Goal: Task Accomplishment & Management: Complete application form

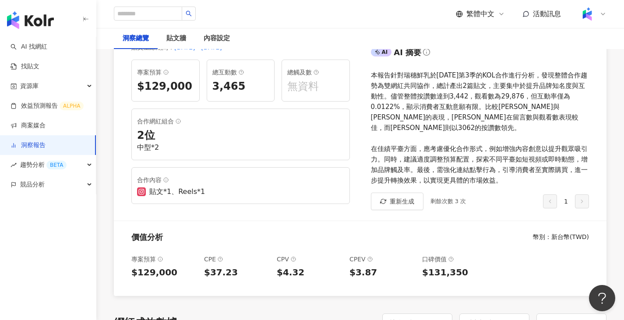
scroll to position [131, 0]
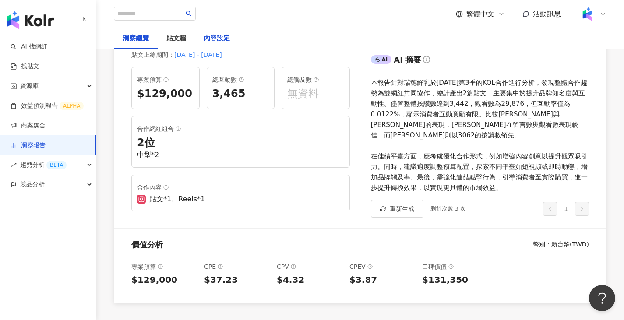
click at [218, 42] on div "內容設定" at bounding box center [217, 38] width 26 height 11
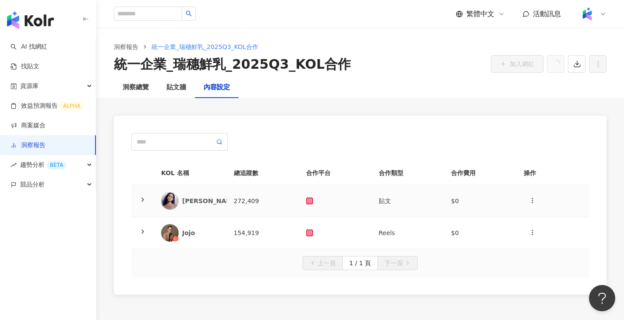
click at [207, 192] on td "雷理莎" at bounding box center [190, 201] width 73 height 32
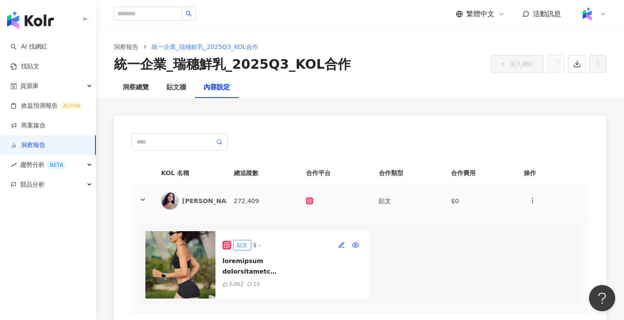
click at [207, 192] on td "雷理莎" at bounding box center [190, 201] width 73 height 32
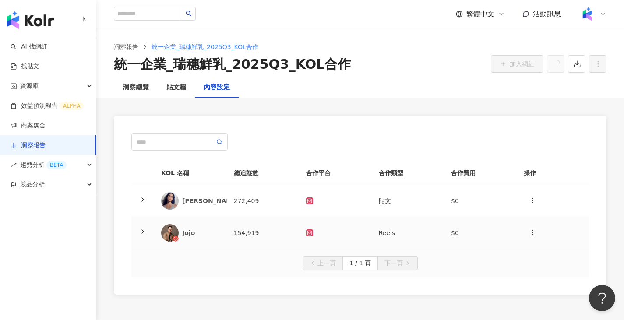
click at [219, 233] on div "Jojo" at bounding box center [201, 233] width 38 height 9
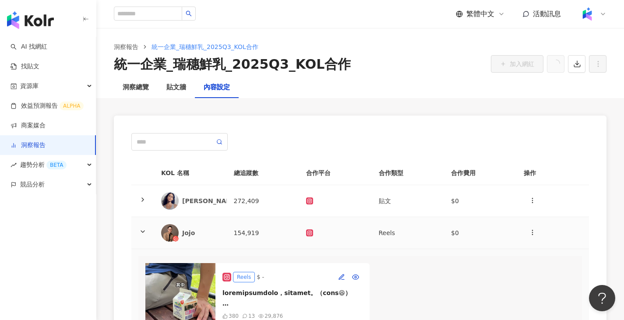
click at [219, 232] on div "Jojo" at bounding box center [201, 233] width 38 height 9
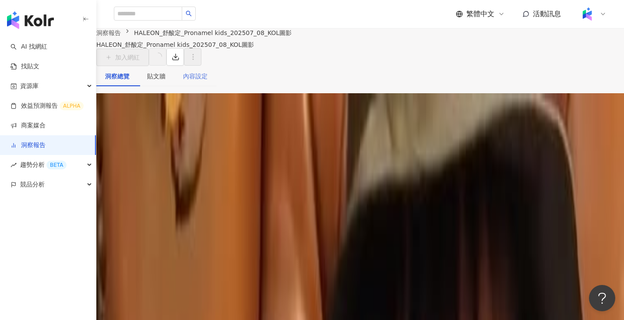
click at [209, 86] on div "內容設定" at bounding box center [195, 76] width 42 height 20
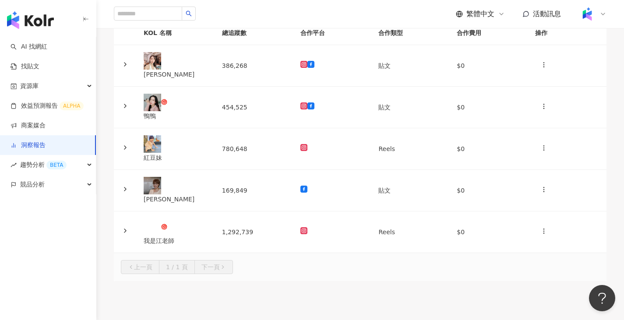
scroll to position [44, 0]
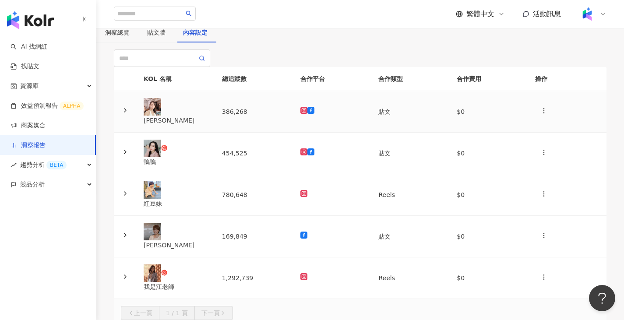
click at [280, 133] on td "386,268" at bounding box center [254, 112] width 78 height 42
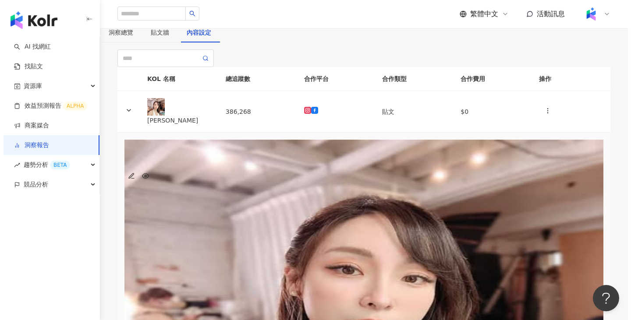
scroll to position [0, 0]
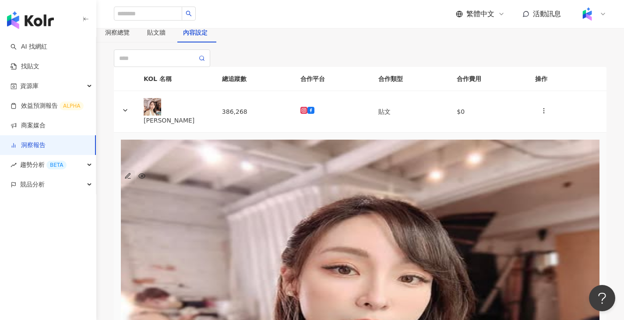
click at [131, 180] on icon "button" at bounding box center [127, 176] width 7 height 7
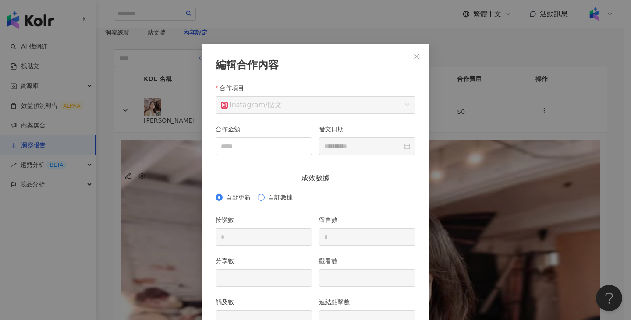
scroll to position [44, 0]
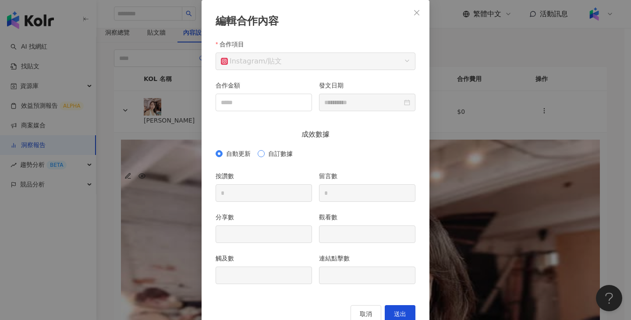
click at [270, 155] on span "自訂數據" at bounding box center [281, 154] width 32 height 10
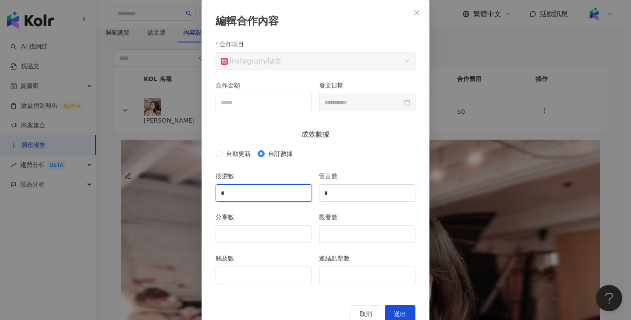
drag, startPoint x: 273, startPoint y: 191, endPoint x: 194, endPoint y: 189, distance: 79.4
click at [194, 189] on div "**********" at bounding box center [315, 160] width 631 height 320
type input "*"
type input "***"
click at [233, 271] on input "觸及數" at bounding box center [264, 275] width 96 height 17
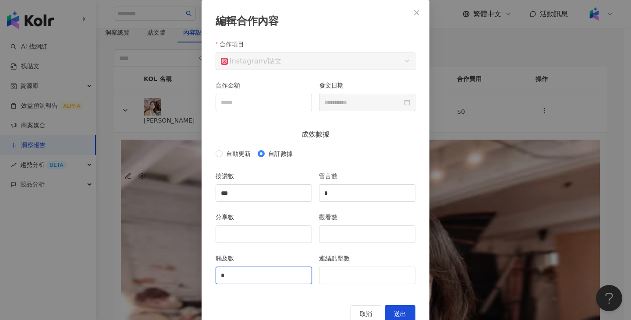
type input "**"
type input "****"
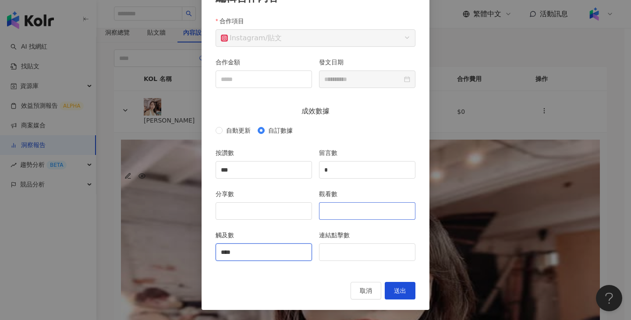
scroll to position [67, 0]
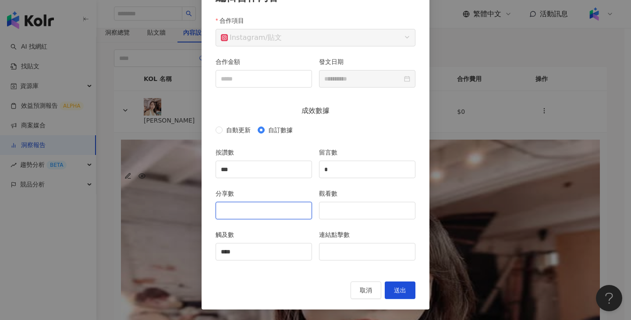
click at [287, 209] on input "分享數" at bounding box center [264, 210] width 96 height 17
type input "*"
click at [331, 214] on input "觀看數" at bounding box center [367, 210] width 96 height 17
type input "*"
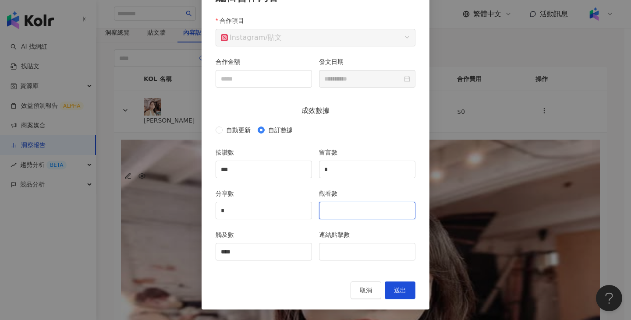
type input "*"
type input "*****"
click at [397, 288] on span "送出" at bounding box center [400, 290] width 12 height 7
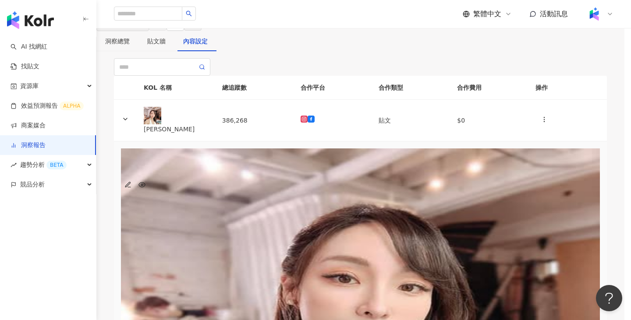
type input "***"
type input "*"
type input "*****"
type input "****"
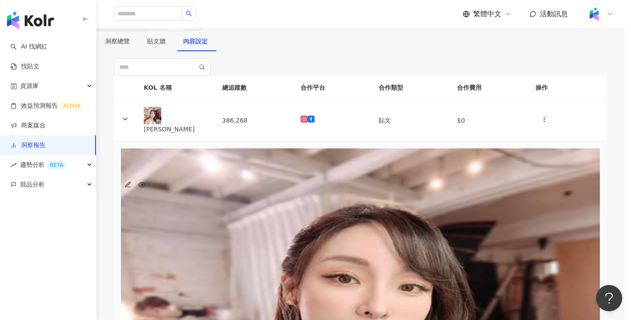
type input "**********"
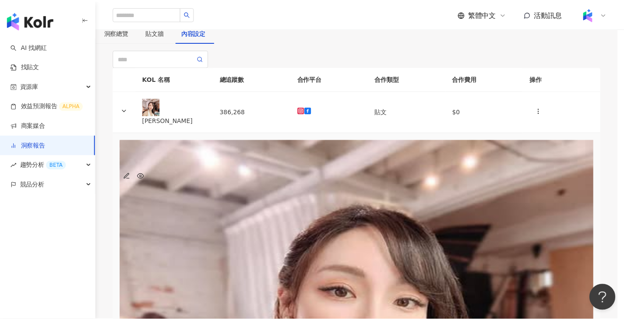
scroll to position [0, 0]
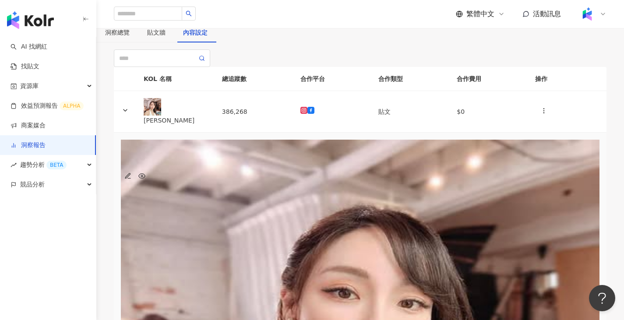
click at [234, 161] on div "貼文" at bounding box center [360, 156] width 479 height 10
click at [245, 161] on div "貼文" at bounding box center [360, 156] width 479 height 10
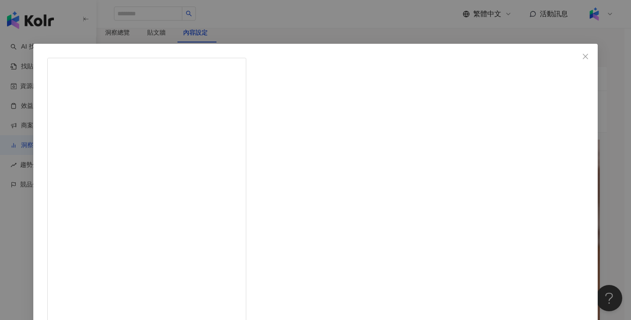
click at [525, 92] on div "[PERSON_NAME] [DATE] 隱藏 3 查看原始貼文" at bounding box center [315, 160] width 631 height 320
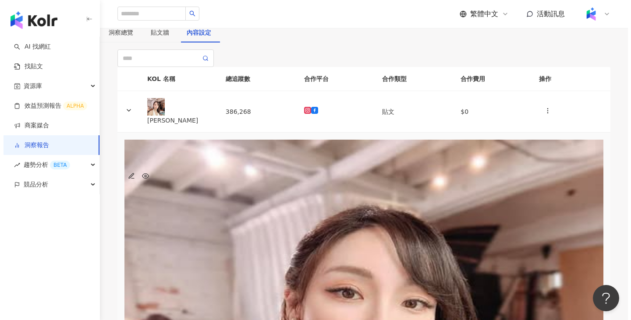
scroll to position [0, 32]
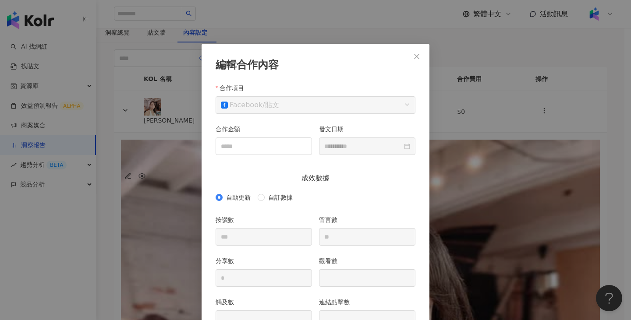
scroll to position [44, 0]
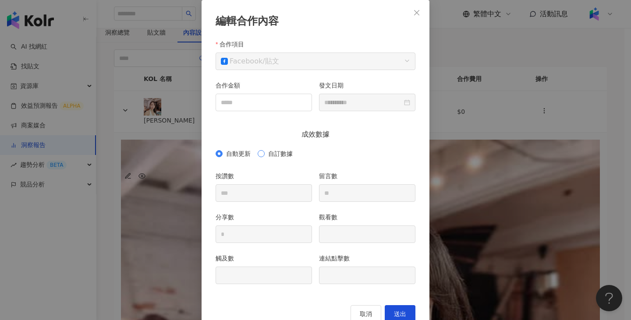
click at [266, 150] on span "自訂數據" at bounding box center [281, 154] width 32 height 10
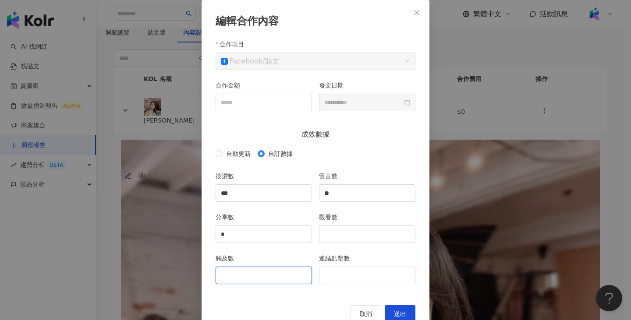
click at [222, 269] on input "觸及數" at bounding box center [264, 275] width 96 height 17
type input "*"
type input "****"
click at [252, 195] on input "***" at bounding box center [264, 193] width 96 height 17
type input "***"
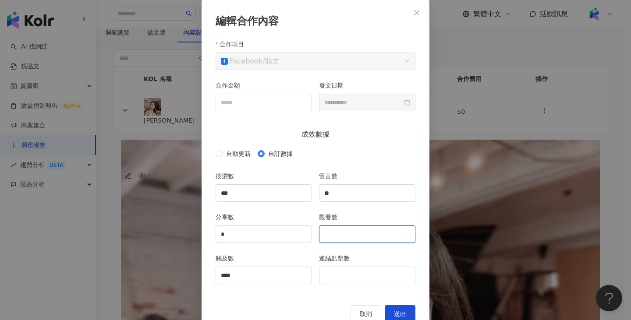
click at [351, 230] on input "觀看數" at bounding box center [367, 234] width 96 height 17
type input "*****"
click at [400, 308] on button "送出" at bounding box center [400, 314] width 31 height 18
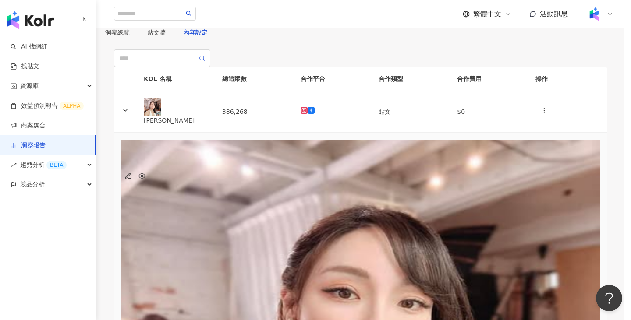
type input "**********"
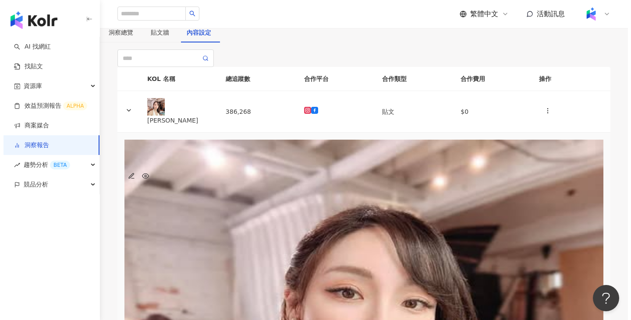
scroll to position [0, 32]
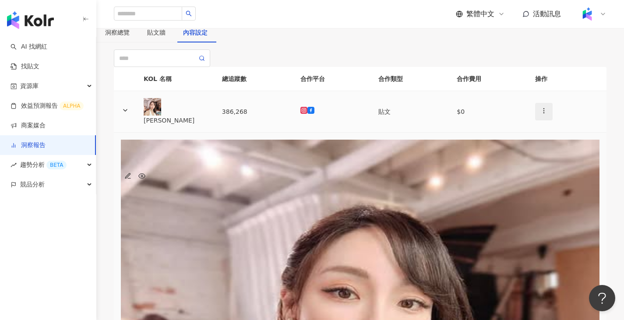
click at [541, 114] on icon "button" at bounding box center [544, 110] width 7 height 7
click at [542, 177] on div "新增內容" at bounding box center [546, 179] width 31 height 10
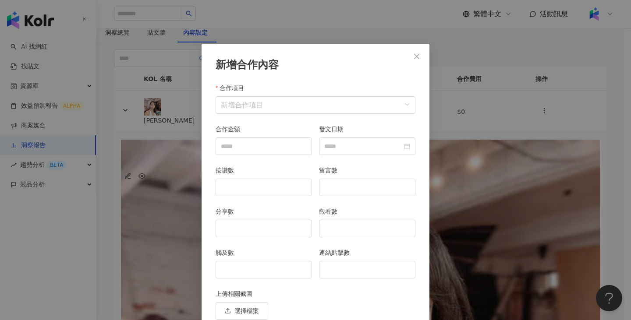
scroll to position [38, 0]
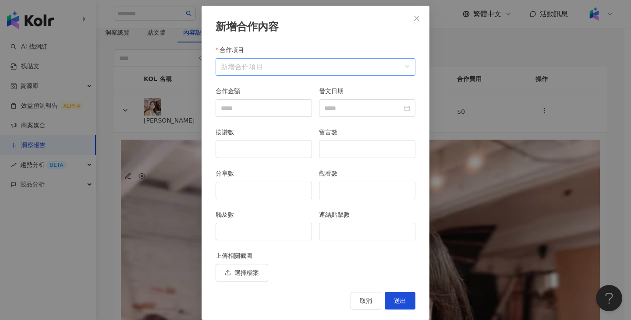
click at [357, 68] on input "合作項目" at bounding box center [315, 67] width 189 height 17
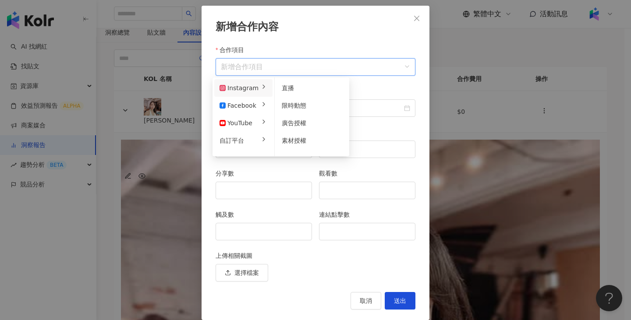
click at [257, 83] on li "Instagram" at bounding box center [243, 88] width 58 height 18
click at [294, 108] on span "限時動態" at bounding box center [294, 105] width 25 height 7
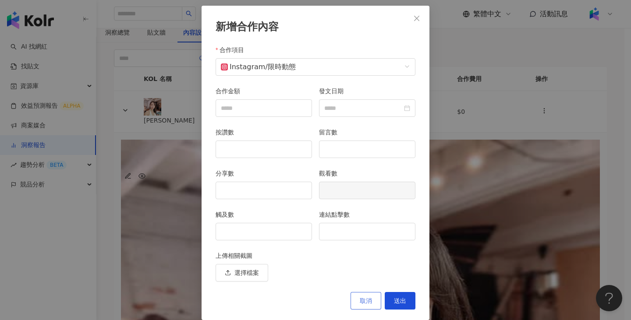
click at [356, 303] on button "取消" at bounding box center [366, 301] width 31 height 18
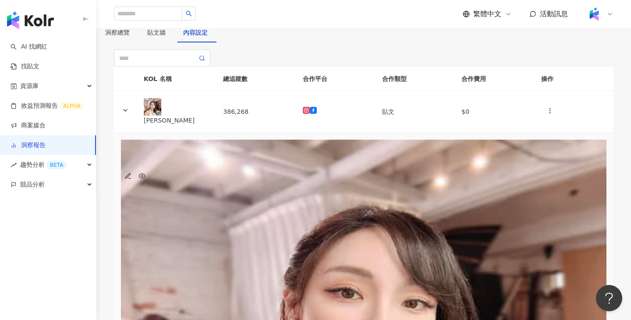
scroll to position [0, 26]
click at [306, 232] on div at bounding box center [360, 304] width 479 height 241
click at [131, 180] on icon "button" at bounding box center [127, 176] width 7 height 7
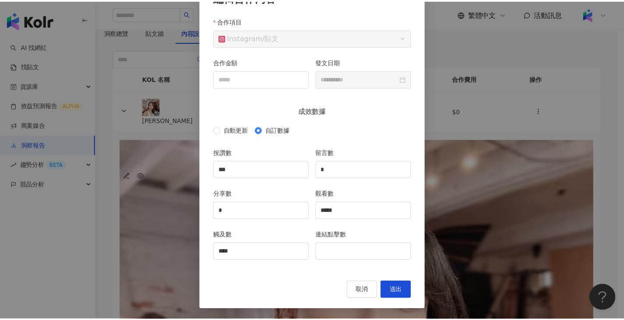
scroll to position [0, 0]
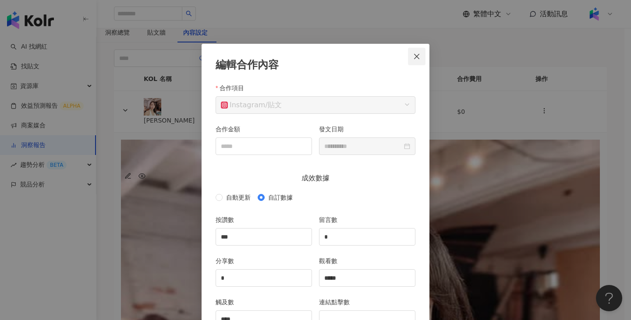
click at [413, 58] on icon "close" at bounding box center [416, 56] width 7 height 7
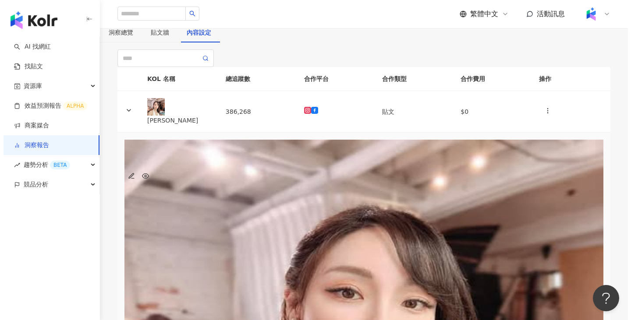
scroll to position [0, 32]
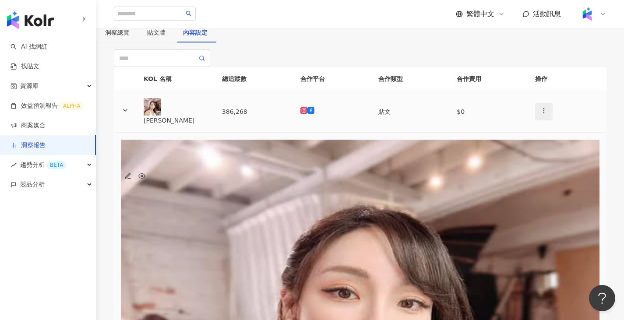
click at [541, 116] on span "button" at bounding box center [544, 111] width 7 height 9
click at [535, 173] on li "新增內容" at bounding box center [546, 179] width 41 height 18
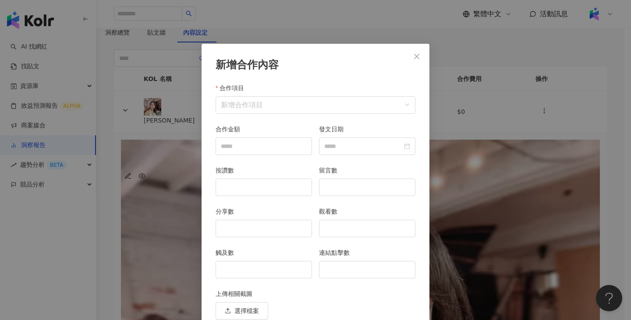
scroll to position [38, 0]
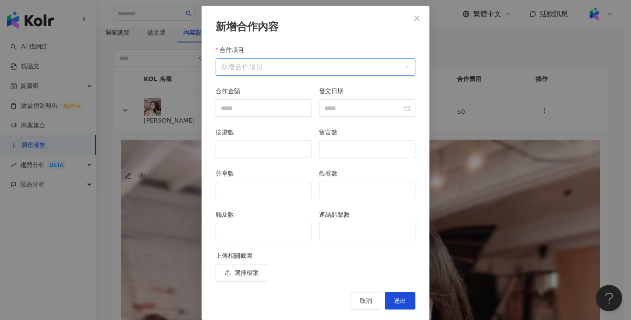
click at [394, 69] on input "合作項目" at bounding box center [315, 67] width 189 height 17
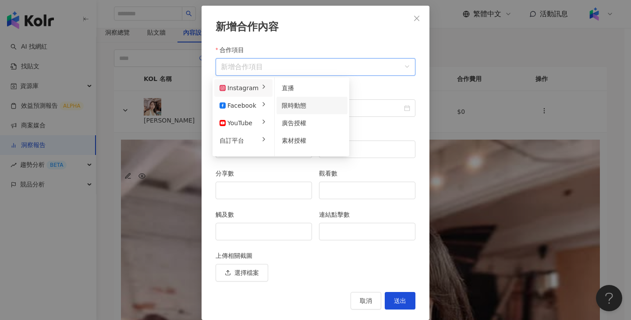
click at [304, 102] on span "限時動態" at bounding box center [294, 105] width 25 height 7
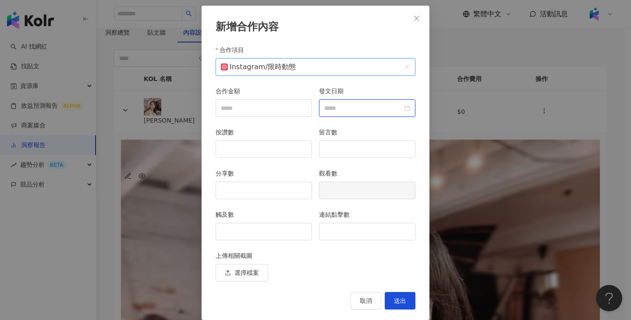
click at [375, 104] on input "發文日期" at bounding box center [363, 108] width 78 height 10
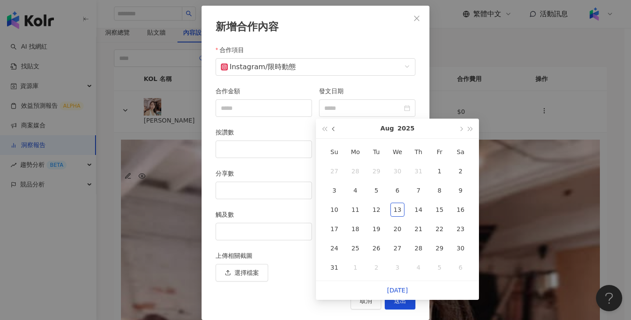
click at [332, 130] on button "button" at bounding box center [334, 129] width 10 height 20
type input "**********"
click at [416, 191] on div "10" at bounding box center [418, 191] width 14 height 14
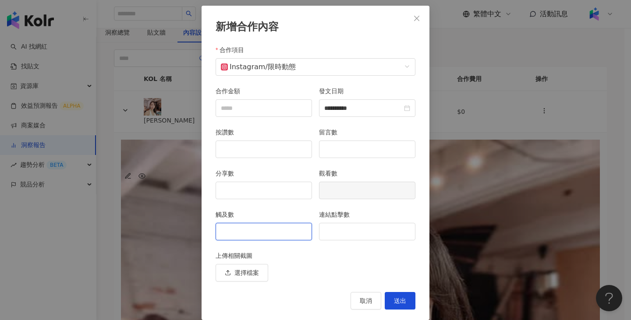
click at [276, 237] on input "觸及數" at bounding box center [264, 231] width 96 height 17
type input "****"
click at [326, 226] on input "連結點擊數" at bounding box center [367, 231] width 96 height 17
type input "*"
click at [402, 301] on span "送出" at bounding box center [400, 301] width 12 height 7
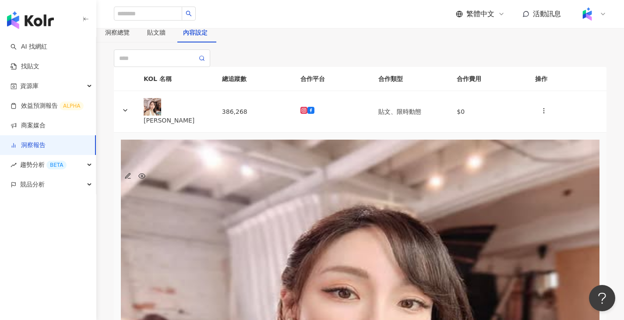
scroll to position [0, 0]
click at [300, 133] on td at bounding box center [333, 112] width 78 height 42
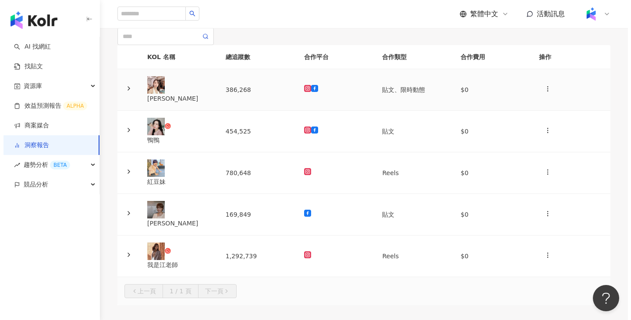
scroll to position [88, 0]
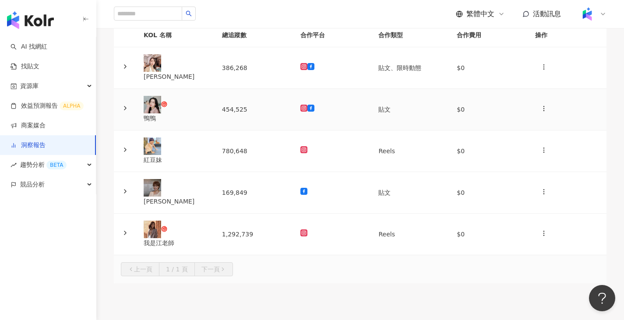
click at [294, 131] on td "454,525" at bounding box center [254, 110] width 78 height 42
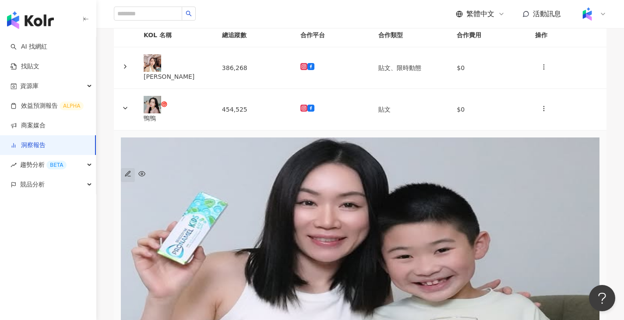
click at [131, 177] on icon "button" at bounding box center [127, 173] width 7 height 7
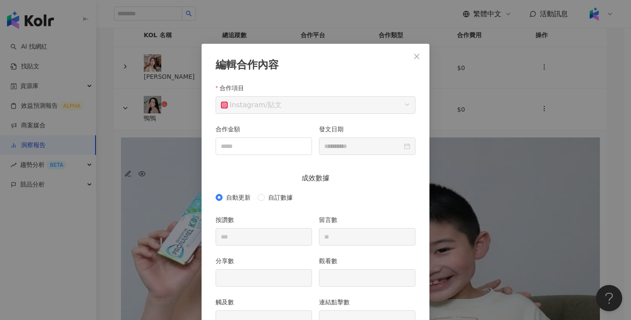
scroll to position [44, 0]
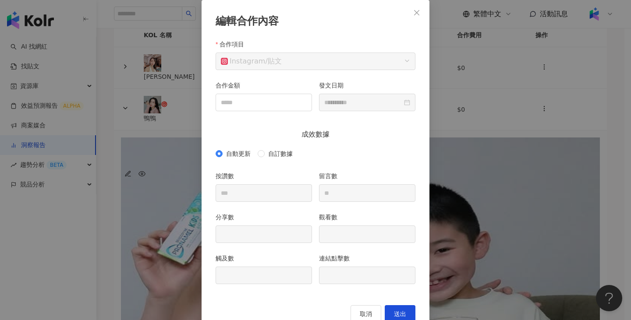
click at [248, 149] on div "自動更新 自訂數據" at bounding box center [316, 154] width 200 height 14
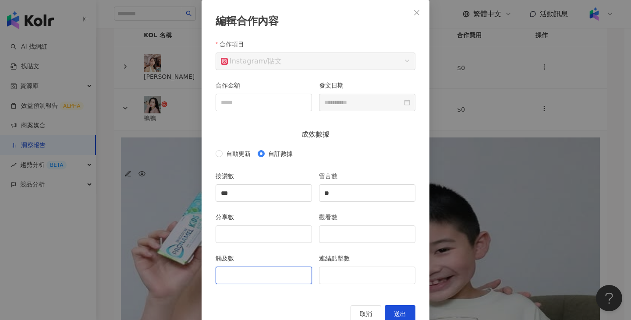
click at [255, 279] on input "觸及數" at bounding box center [264, 275] width 96 height 17
type input "*"
type input "****"
click at [252, 235] on input "分享數" at bounding box center [264, 234] width 96 height 17
type input "*"
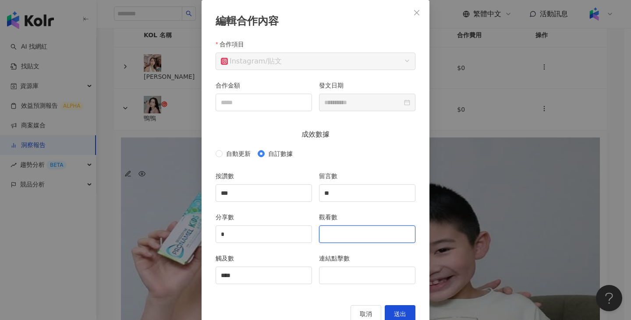
click at [345, 237] on input "觀看數" at bounding box center [367, 234] width 96 height 17
type input "*"
type input "*****"
click at [394, 313] on span "送出" at bounding box center [400, 314] width 12 height 7
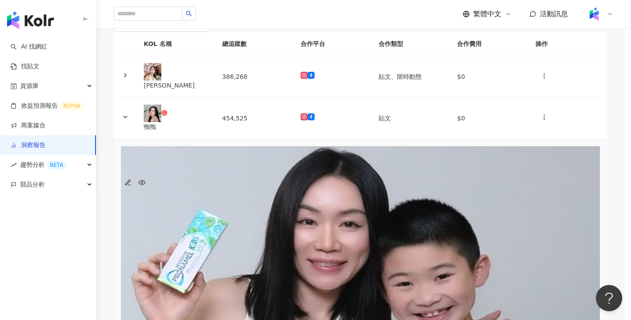
type input "**********"
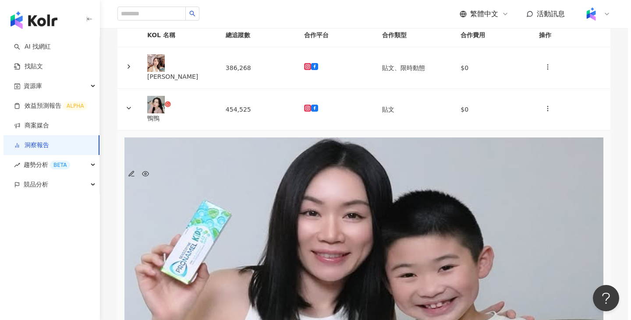
scroll to position [0, 32]
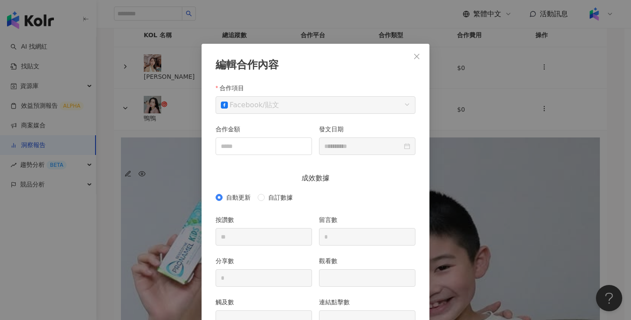
scroll to position [44, 0]
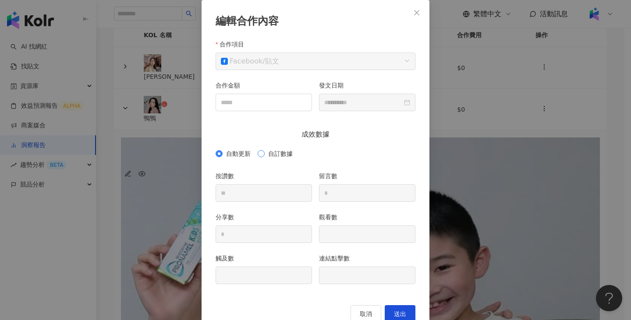
click at [276, 159] on span "自訂數據" at bounding box center [281, 154] width 32 height 10
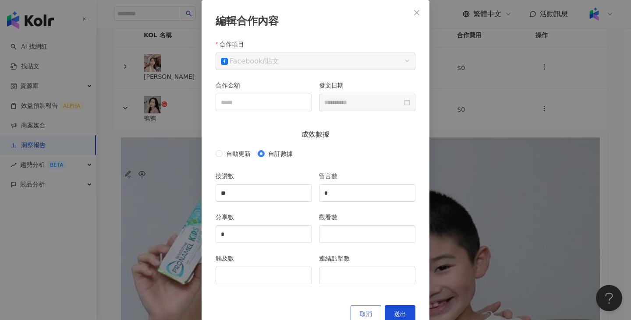
click at [361, 313] on span "取消" at bounding box center [366, 314] width 12 height 7
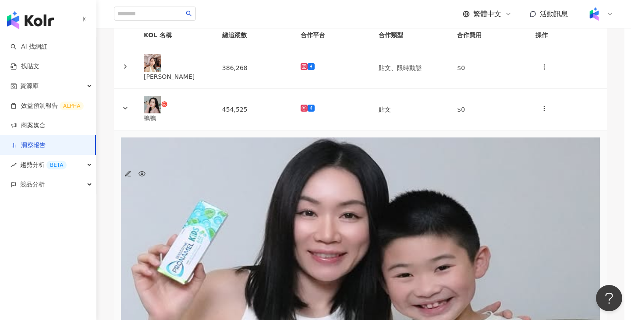
scroll to position [0, 26]
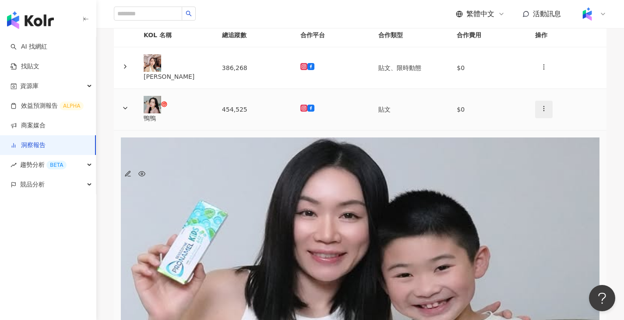
click at [541, 112] on icon "button" at bounding box center [544, 108] width 7 height 7
click at [538, 168] on div "新增內容" at bounding box center [546, 167] width 31 height 10
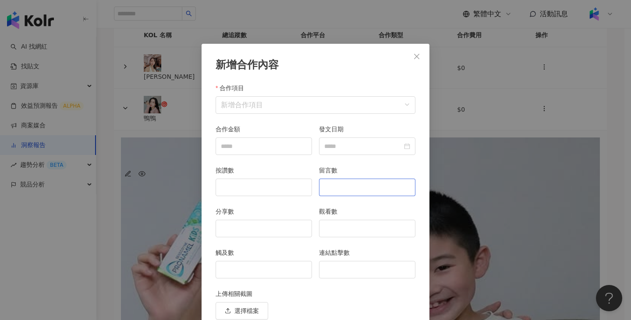
scroll to position [38, 0]
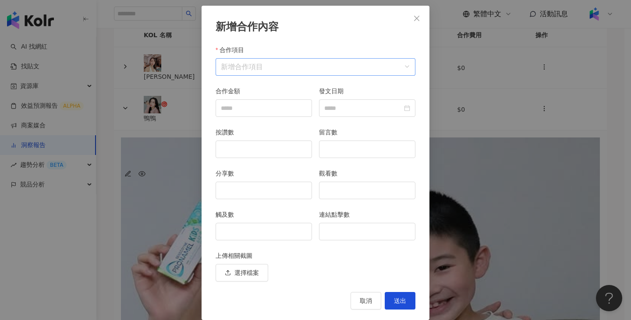
click at [287, 68] on input "合作項目" at bounding box center [315, 67] width 189 height 17
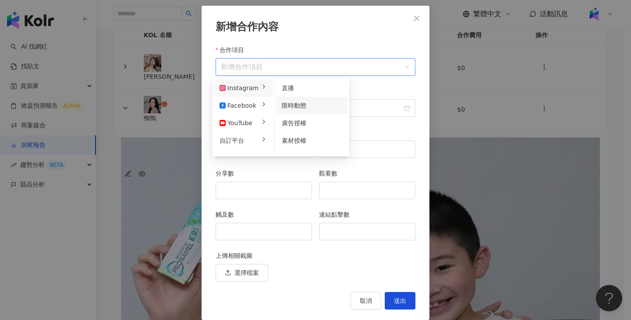
click at [303, 105] on span "限時動態" at bounding box center [294, 105] width 25 height 7
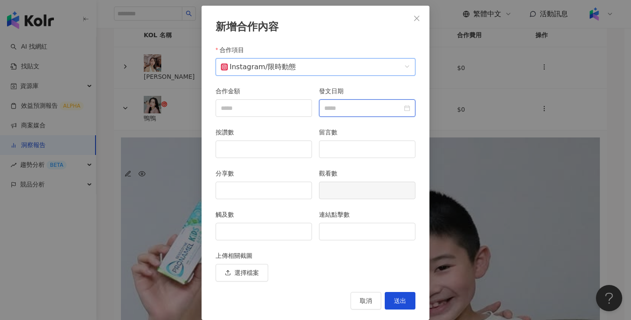
click at [373, 110] on input "發文日期" at bounding box center [363, 108] width 78 height 10
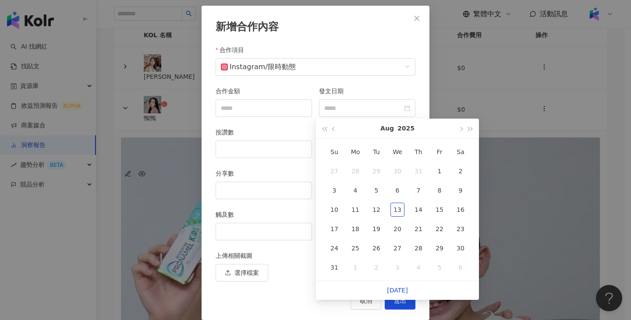
click at [515, 63] on div "新增合作內容 合作項目 Instagram / 限時動態 合作項目 合作金額 發文日期 按讚數 留言數 分享數 觀看數 觸及數 連結點擊數 上傳相關截圖 選擇…" at bounding box center [315, 160] width 631 height 320
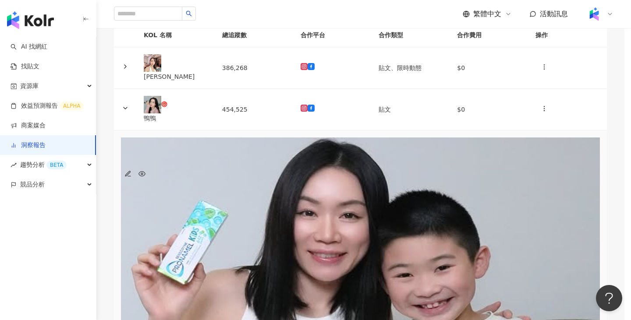
scroll to position [5, 0]
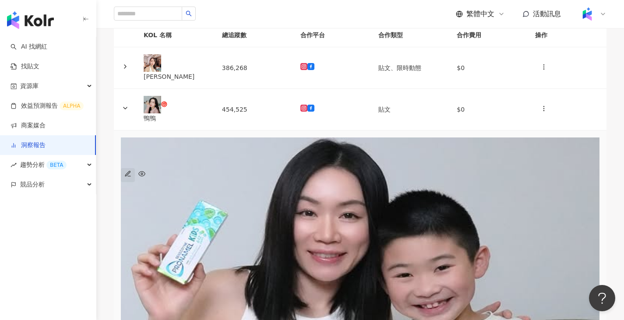
click at [131, 177] on icon "button" at bounding box center [127, 173] width 7 height 7
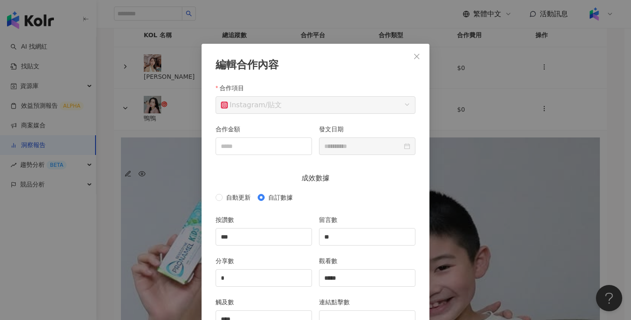
scroll to position [44, 0]
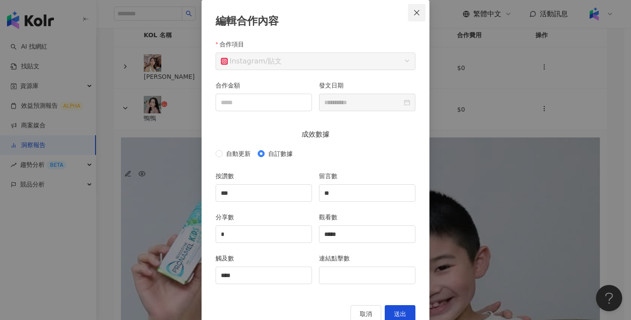
click at [415, 18] on button "Close" at bounding box center [417, 13] width 18 height 18
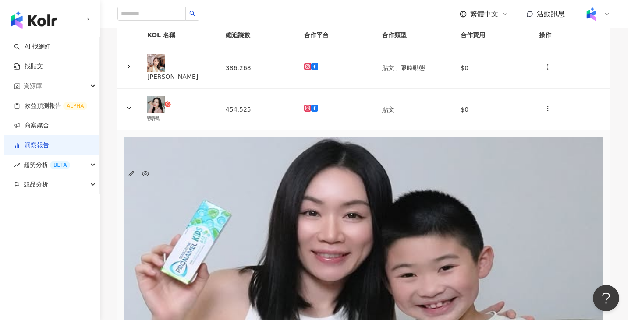
scroll to position [0, 32]
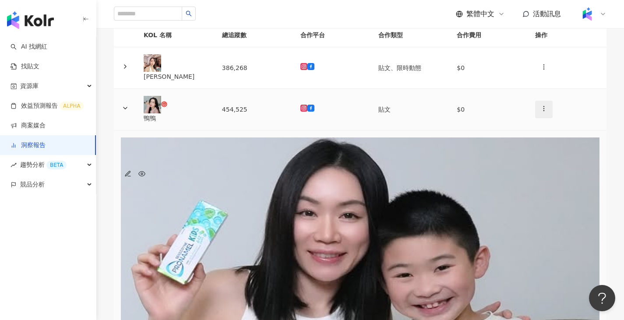
click at [541, 112] on icon "button" at bounding box center [544, 108] width 7 height 7
click at [539, 165] on div "新增內容" at bounding box center [546, 167] width 31 height 10
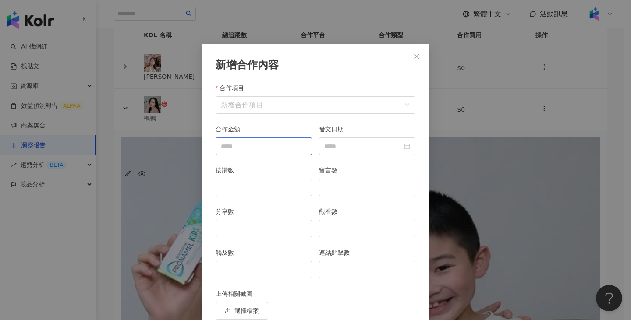
scroll to position [38, 0]
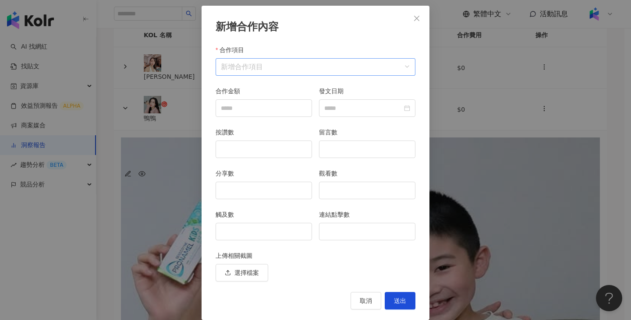
click at [286, 73] on input "合作項目" at bounding box center [315, 67] width 189 height 17
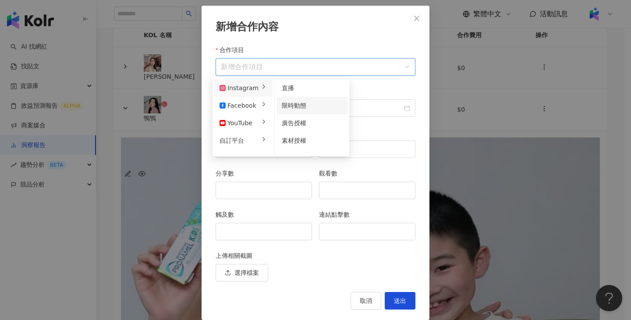
click at [315, 107] on div "限時動態" at bounding box center [312, 106] width 60 height 10
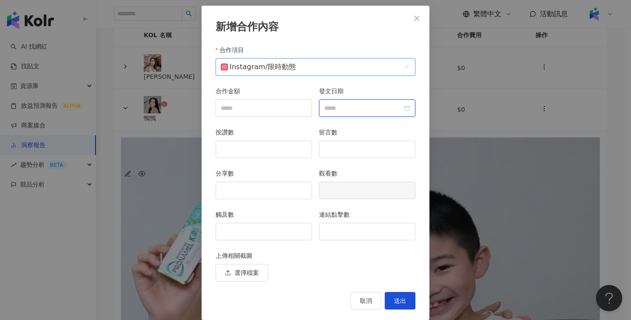
click at [367, 110] on input "發文日期" at bounding box center [363, 108] width 78 height 10
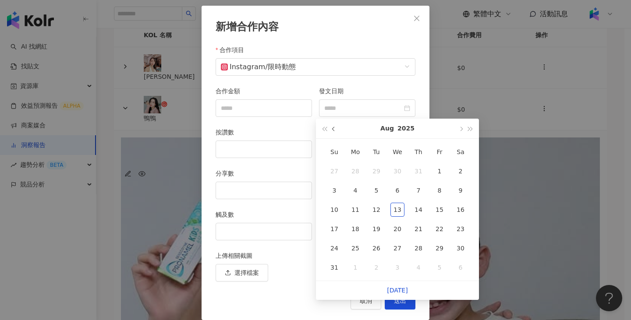
click at [333, 128] on button "button" at bounding box center [334, 129] width 10 height 20
type input "**********"
click at [432, 189] on td "11" at bounding box center [439, 190] width 21 height 19
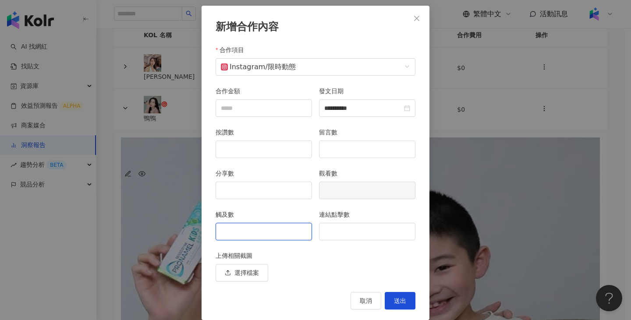
click at [271, 226] on input "觸及數" at bounding box center [264, 231] width 96 height 17
type input "****"
click at [358, 237] on input "連結點擊數" at bounding box center [367, 231] width 96 height 17
type input "**"
click at [400, 301] on span "送出" at bounding box center [400, 301] width 12 height 7
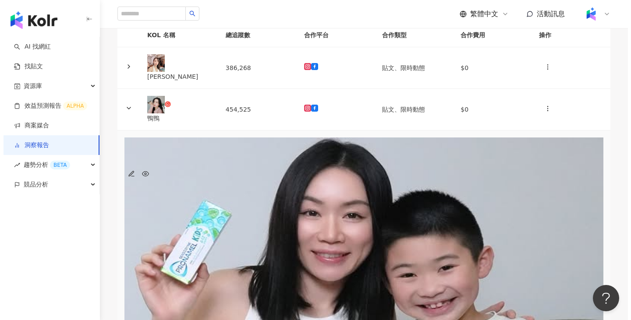
scroll to position [0, 228]
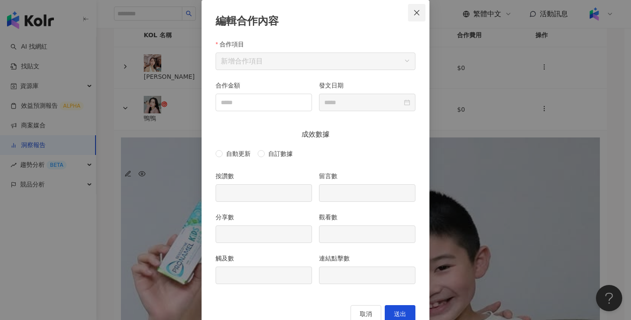
click at [414, 9] on button "Close" at bounding box center [417, 13] width 18 height 18
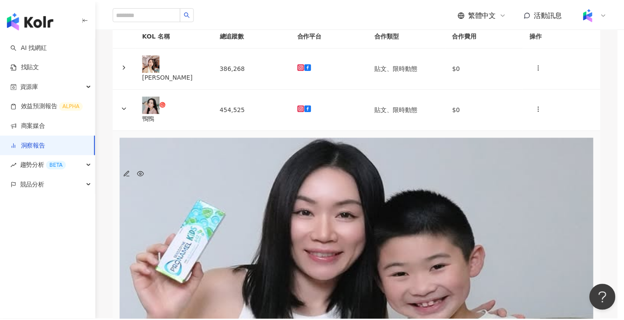
scroll to position [0, 0]
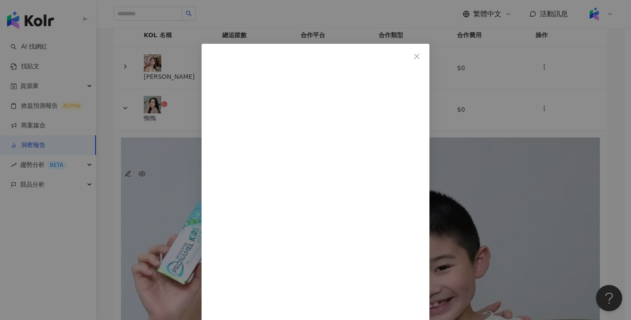
click at [425, 53] on button "Close" at bounding box center [417, 57] width 18 height 18
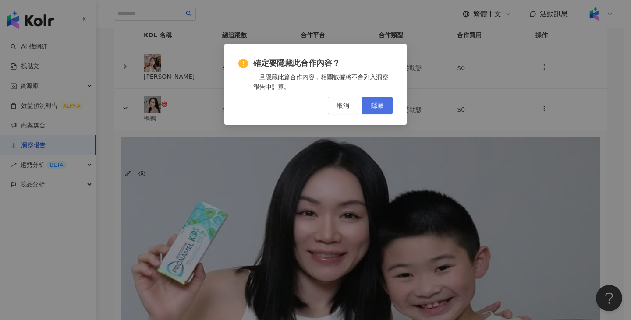
click at [378, 106] on span "隱藏" at bounding box center [377, 105] width 12 height 7
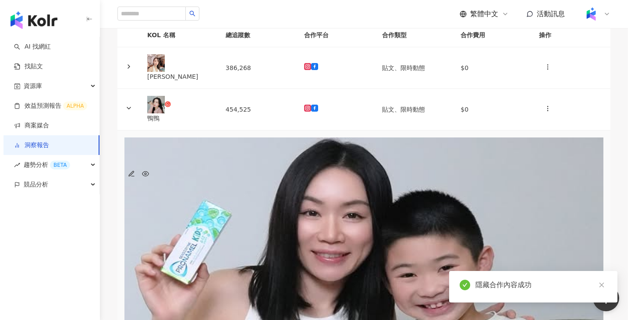
scroll to position [0, 264]
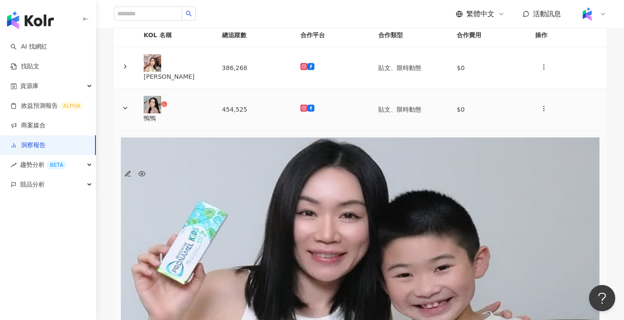
click at [242, 131] on td "454,525" at bounding box center [254, 110] width 78 height 42
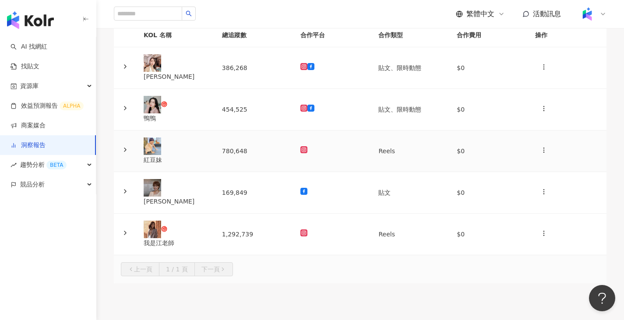
click at [241, 170] on td "780,648" at bounding box center [254, 152] width 78 height 42
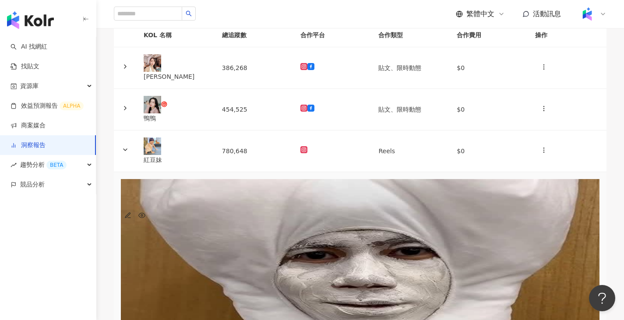
click at [131, 219] on icon "button" at bounding box center [127, 215] width 7 height 7
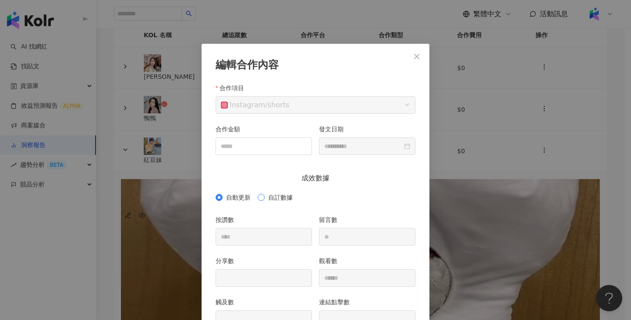
scroll to position [44, 0]
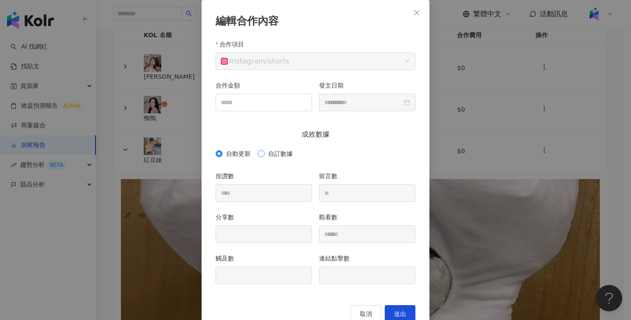
click at [287, 152] on span "自訂數據" at bounding box center [281, 154] width 32 height 10
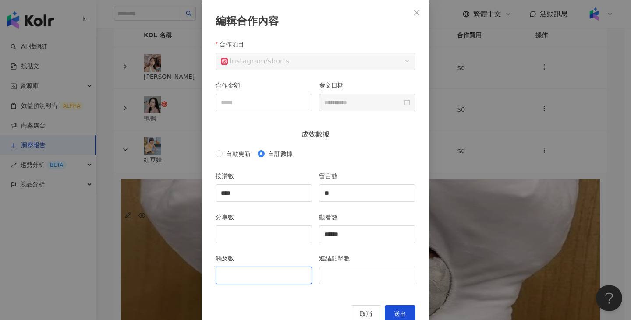
click at [268, 276] on input "觸及數" at bounding box center [264, 275] width 96 height 17
type input "*****"
click at [267, 240] on input "分享數" at bounding box center [264, 234] width 96 height 17
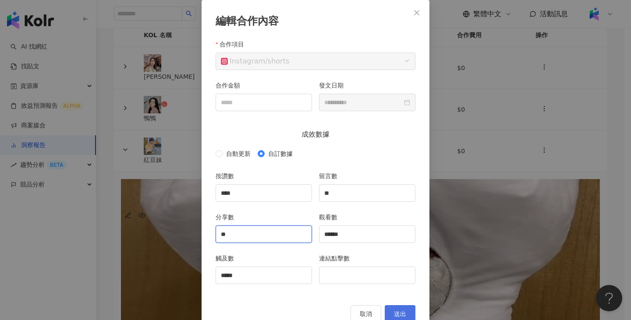
type input "**"
click at [397, 308] on button "送出" at bounding box center [400, 314] width 31 height 18
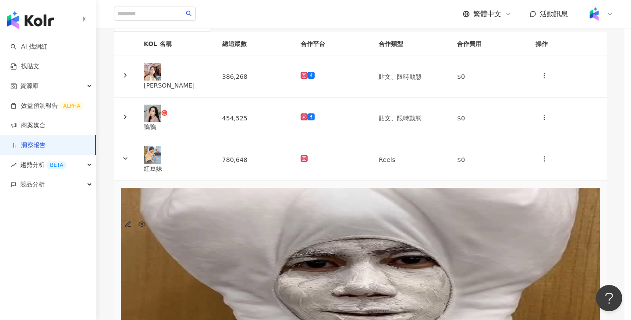
type input "****"
type input "**"
type input "******"
type input "*****"
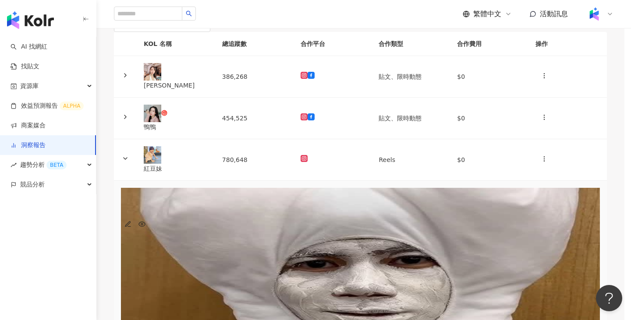
type input "**********"
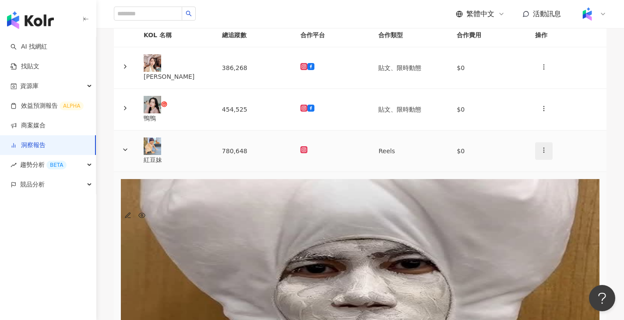
click at [537, 160] on button "button" at bounding box center [544, 151] width 18 height 18
click at [542, 190] on li "新增內容" at bounding box center [546, 199] width 41 height 18
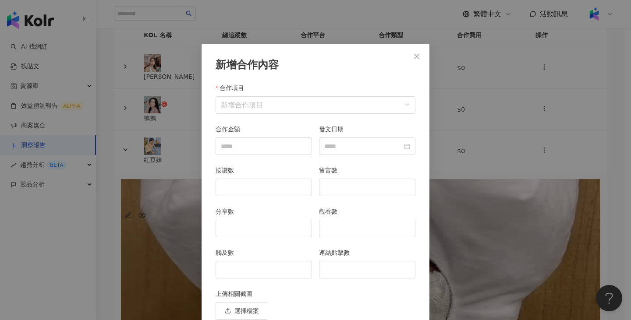
scroll to position [38, 0]
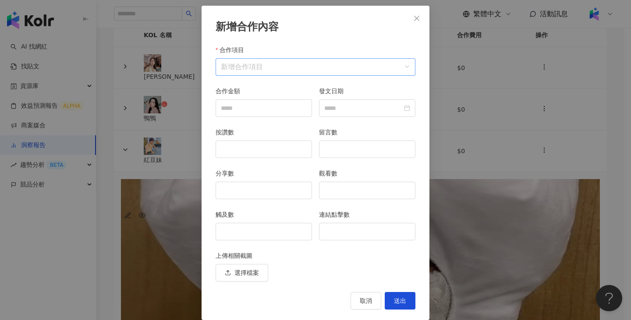
click at [283, 64] on input "合作項目" at bounding box center [315, 67] width 189 height 17
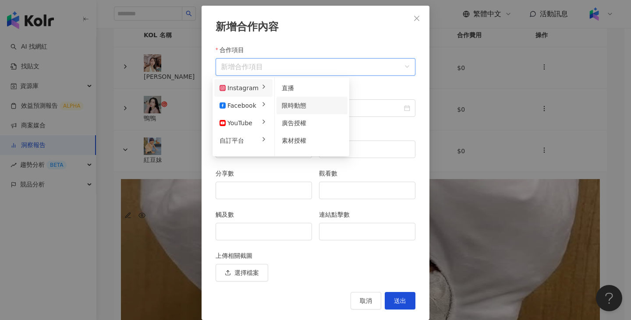
click at [293, 103] on span "限時動態" at bounding box center [294, 105] width 25 height 7
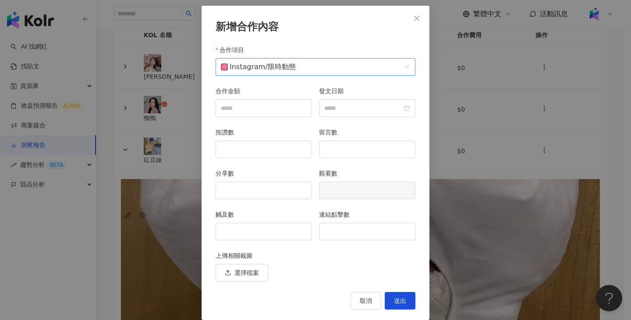
click at [431, 122] on div "新增合作內容 合作項目 ig__RC_CASCADER_SPLIT__story Instagram / 限時動態 合作項目 合作金額 發文日期 按讚數 留言…" at bounding box center [315, 160] width 631 height 320
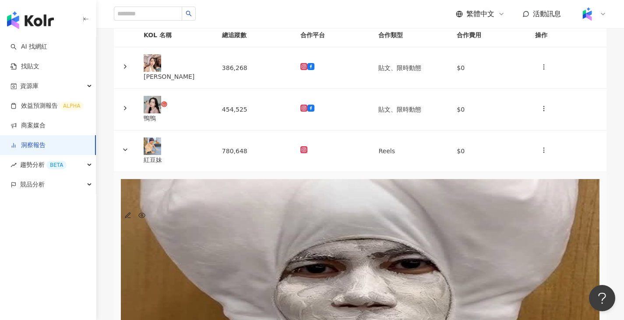
click at [308, 223] on div "Reels $ -" at bounding box center [360, 201] width 479 height 45
click at [235, 215] on div "Reels $ -" at bounding box center [360, 201] width 479 height 45
click at [229, 215] on div "Reels $ -" at bounding box center [360, 201] width 479 height 45
click at [183, 237] on img at bounding box center [360, 307] width 479 height 257
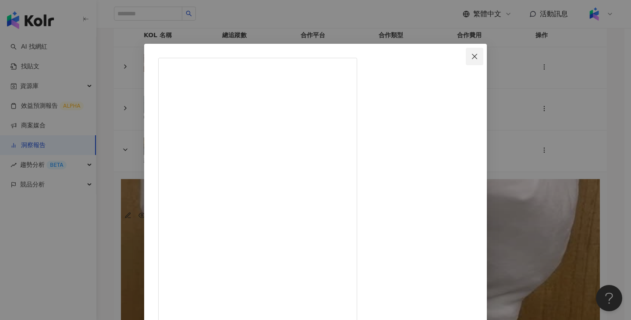
click at [483, 52] on button "Close" at bounding box center [475, 57] width 18 height 18
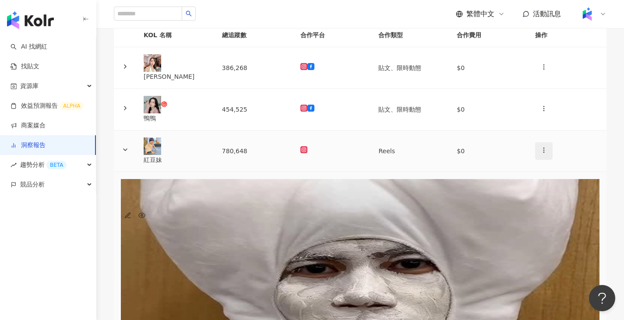
click at [541, 156] on span "button" at bounding box center [544, 150] width 7 height 9
click at [540, 203] on div "新增內容" at bounding box center [546, 199] width 31 height 10
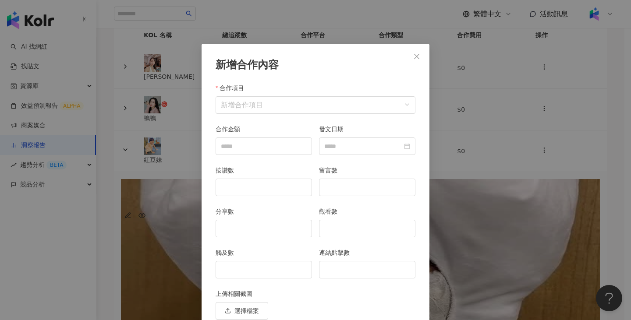
scroll to position [38, 0]
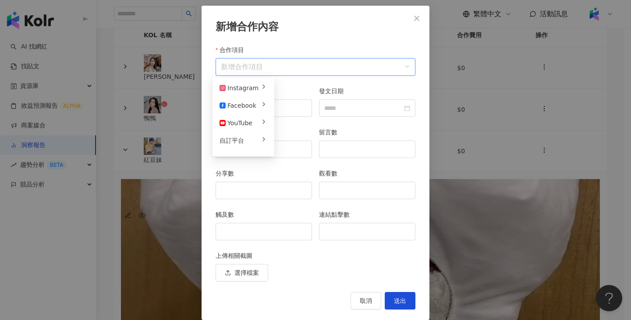
click at [276, 70] on input "合作項目" at bounding box center [315, 67] width 189 height 17
click at [312, 106] on div "限時動態" at bounding box center [312, 106] width 60 height 10
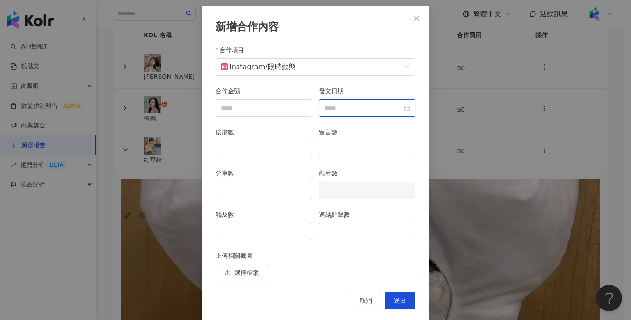
click at [372, 109] on input "發文日期" at bounding box center [363, 108] width 78 height 10
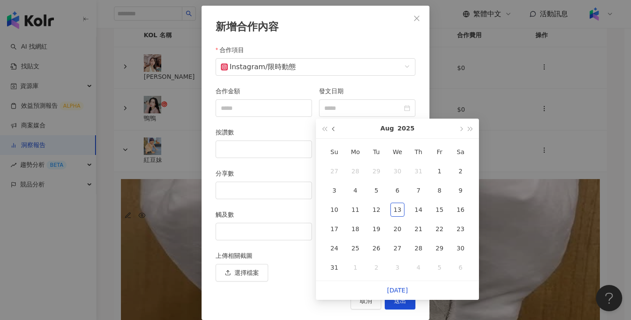
click at [333, 133] on button "button" at bounding box center [334, 129] width 10 height 20
type input "**********"
click at [334, 254] on div "27" at bounding box center [334, 248] width 14 height 14
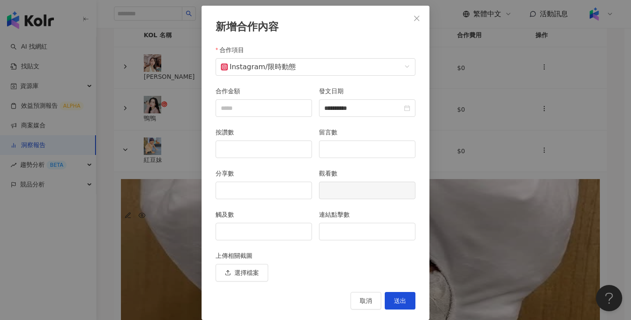
type input "**********"
click at [241, 227] on input "觸及數" at bounding box center [264, 231] width 96 height 17
type input "*****"
click at [351, 237] on input "連結點擊數" at bounding box center [367, 231] width 96 height 17
type input "**"
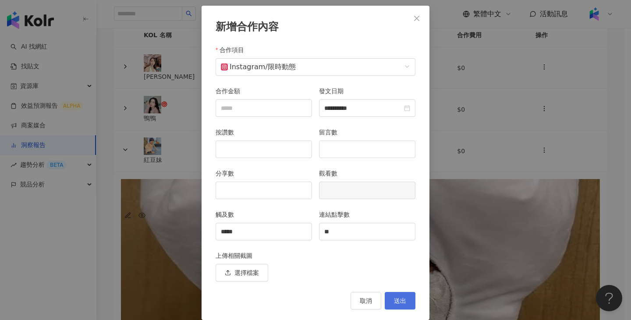
click at [394, 304] on span "送出" at bounding box center [400, 301] width 12 height 7
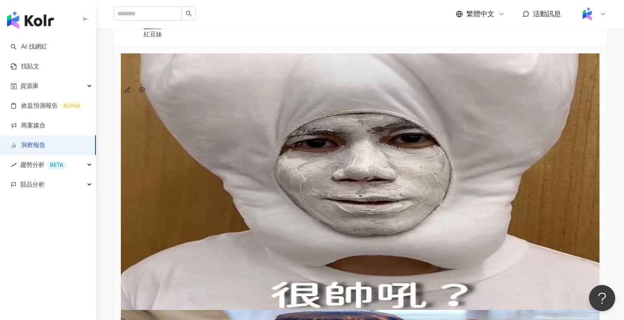
scroll to position [214, 0]
click at [289, 46] on td "780,648" at bounding box center [254, 25] width 78 height 42
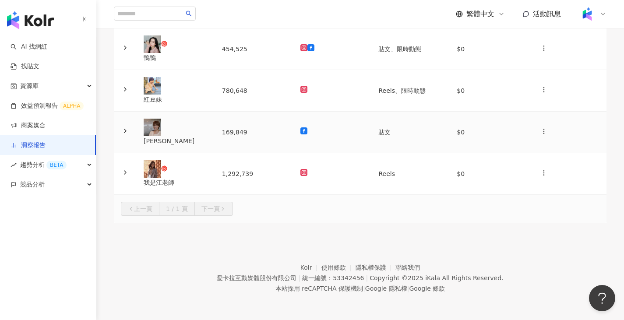
click at [271, 114] on td "169,849" at bounding box center [254, 133] width 78 height 42
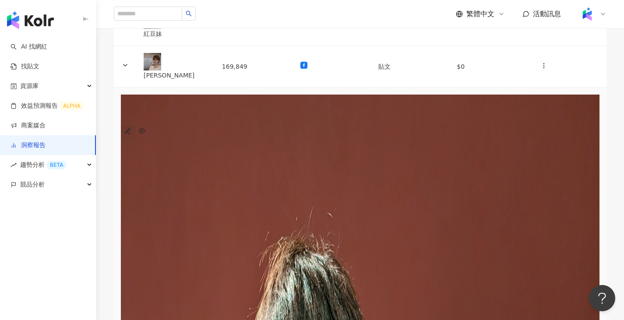
click at [135, 128] on button "button" at bounding box center [128, 132] width 14 height 14
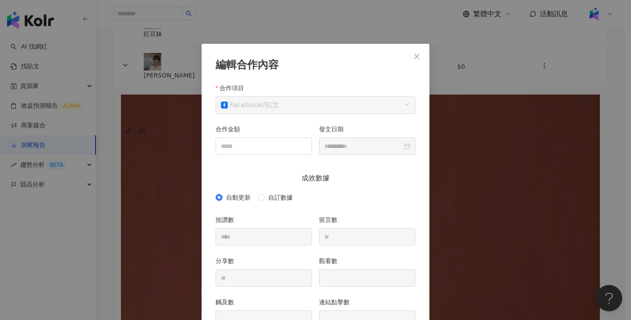
scroll to position [44, 0]
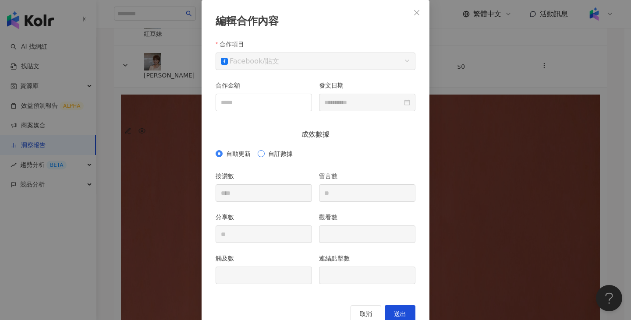
click at [270, 157] on span "自訂數據" at bounding box center [281, 154] width 32 height 10
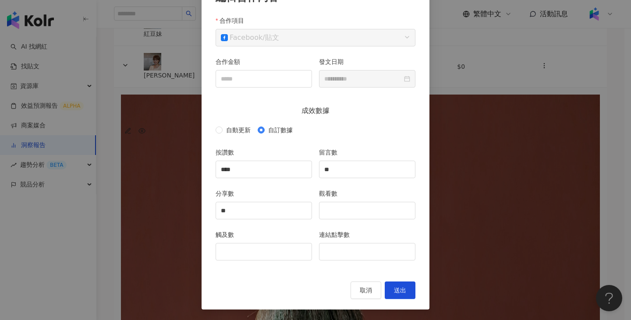
scroll to position [67, 0]
click at [260, 240] on div "觸及數" at bounding box center [264, 236] width 96 height 13
click at [266, 254] on input "觸及數" at bounding box center [264, 252] width 96 height 17
click at [343, 199] on div "觀看數" at bounding box center [367, 195] width 96 height 13
click at [348, 213] on input "觀看數" at bounding box center [367, 210] width 96 height 17
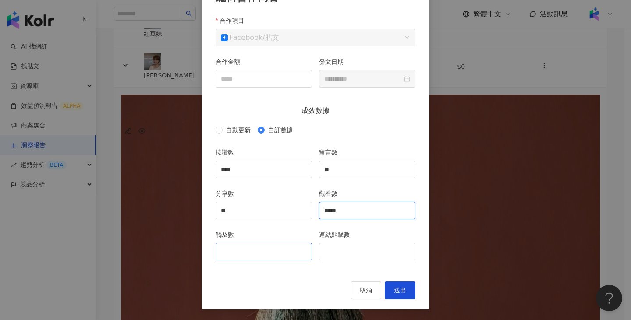
type input "*****"
click at [269, 259] on input "觸及數" at bounding box center [264, 252] width 96 height 17
type input "*****"
click at [350, 262] on div "連結點擊數" at bounding box center [366, 250] width 103 height 41
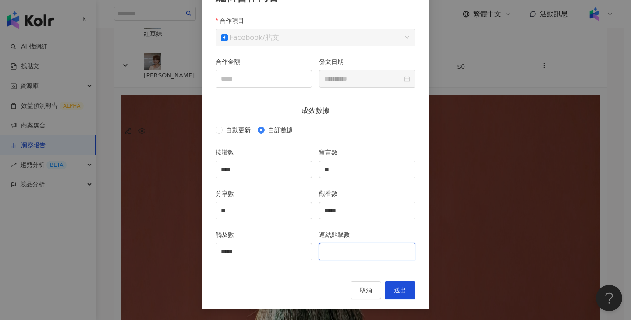
click at [350, 255] on input "連結點擊數" at bounding box center [367, 252] width 96 height 17
type input "**"
click at [244, 168] on input "****" at bounding box center [264, 169] width 96 height 17
type input "****"
click at [248, 210] on input "**" at bounding box center [264, 210] width 96 height 17
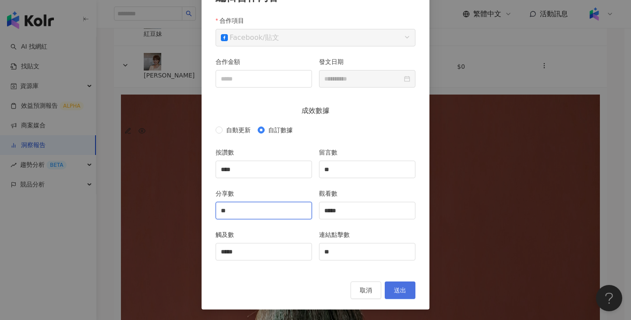
type input "**"
click at [393, 283] on button "送出" at bounding box center [400, 291] width 31 height 18
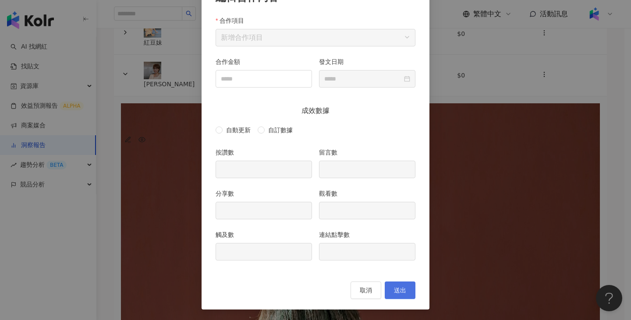
type input "****"
type input "**"
type input "*****"
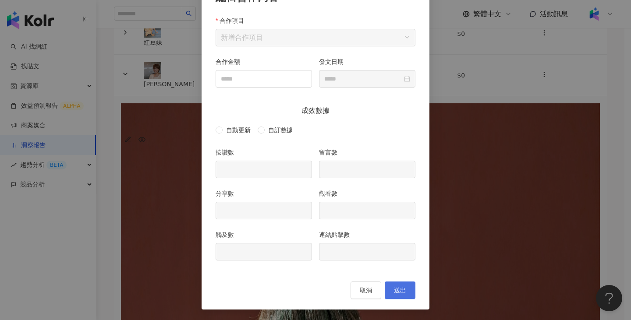
type input "**"
type input "**********"
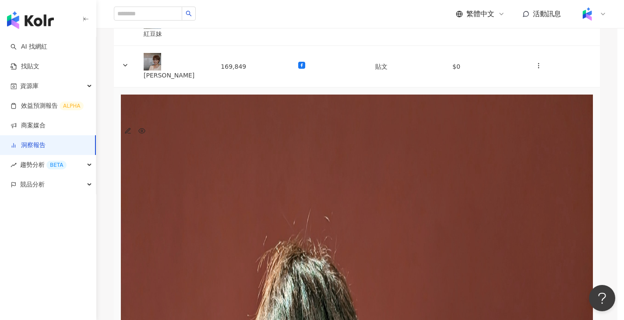
scroll to position [0, 0]
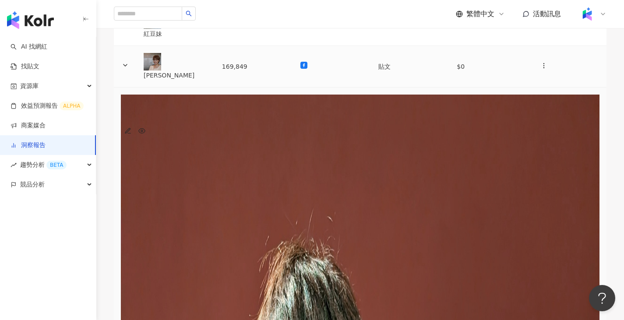
click at [320, 88] on td at bounding box center [333, 67] width 78 height 42
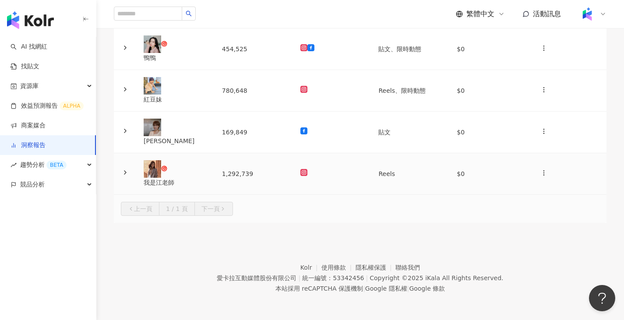
click at [326, 169] on div at bounding box center [333, 174] width 64 height 10
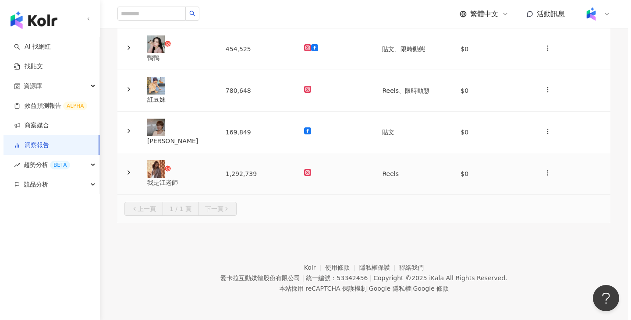
scroll to position [214, 0]
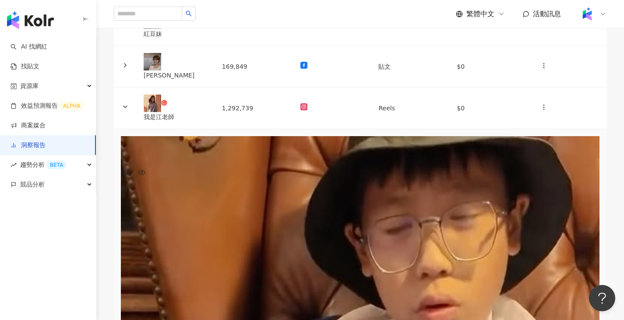
click at [130, 170] on icon "button" at bounding box center [127, 172] width 5 height 5
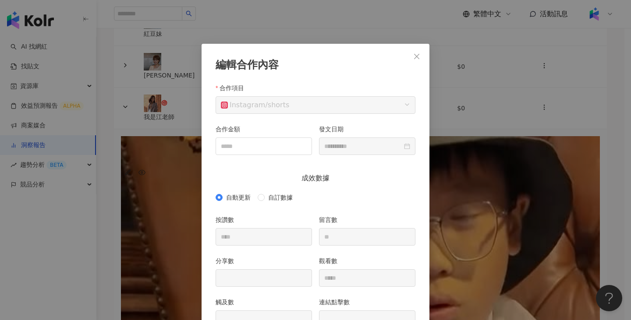
scroll to position [44, 0]
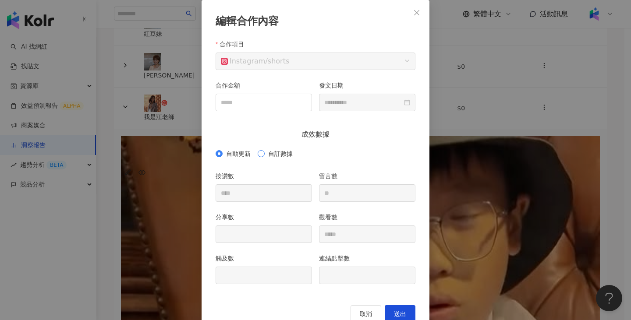
click at [269, 155] on span "自訂數據" at bounding box center [281, 154] width 32 height 10
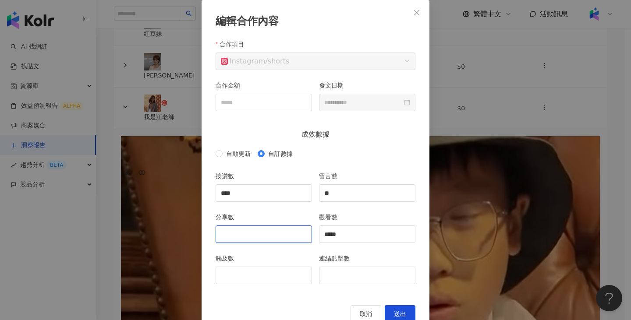
click at [234, 241] on input "分享數" at bounding box center [264, 234] width 96 height 17
type input "**"
click at [241, 279] on input "觸及數" at bounding box center [264, 275] width 96 height 17
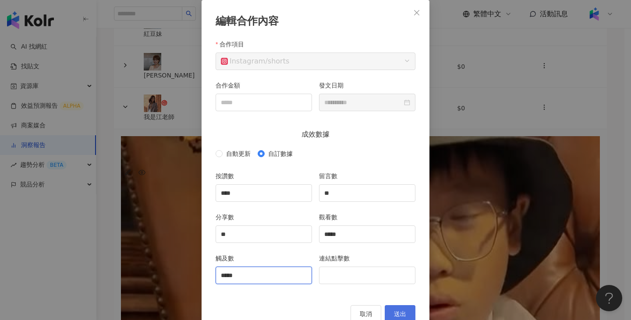
type input "*****"
click at [398, 306] on button "送出" at bounding box center [400, 314] width 31 height 18
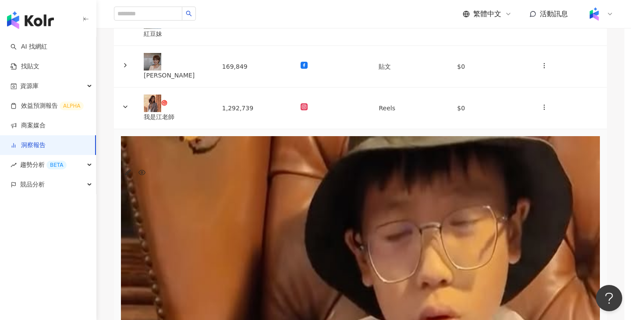
type input "**********"
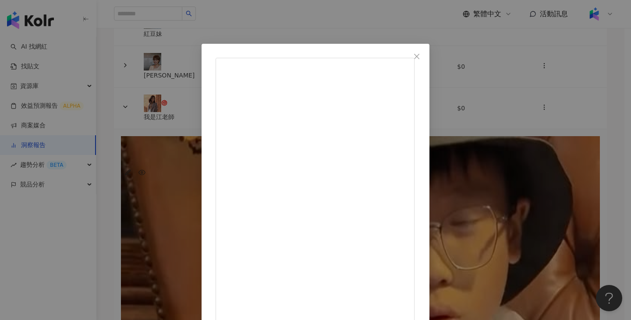
click at [549, 155] on div "我是江老師 [DATE] 1,823 26 9.8萬 查看原始貼文" at bounding box center [315, 160] width 631 height 320
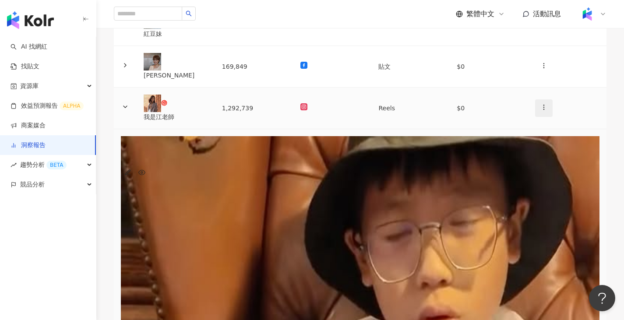
click at [541, 111] on span "button" at bounding box center [544, 107] width 7 height 9
click at [533, 128] on li "新增內容" at bounding box center [546, 137] width 41 height 18
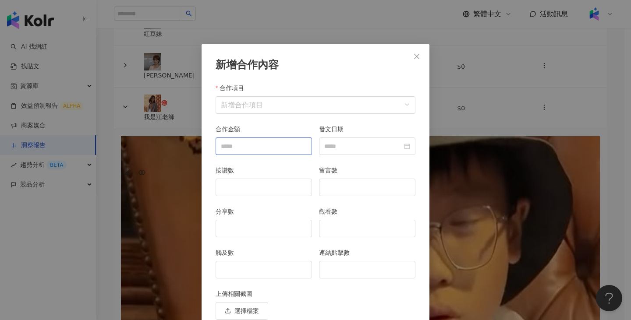
scroll to position [38, 0]
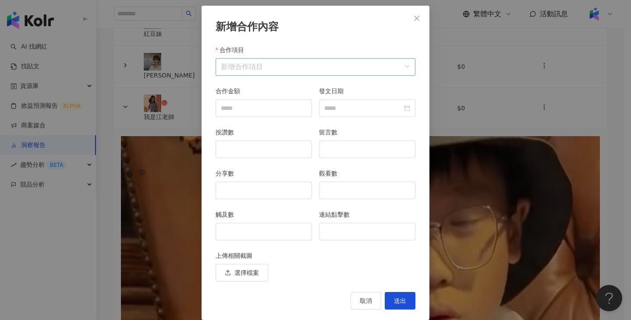
click at [326, 70] on input "合作項目" at bounding box center [315, 67] width 189 height 17
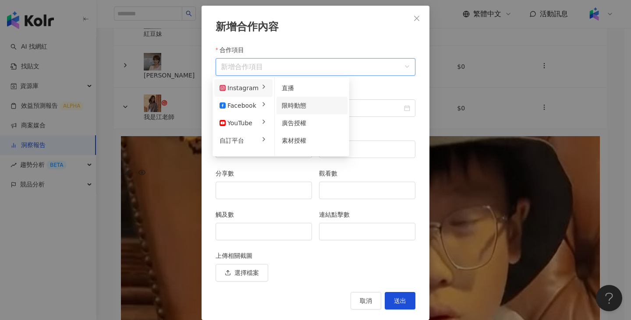
click at [285, 102] on span "限時動態" at bounding box center [294, 105] width 25 height 7
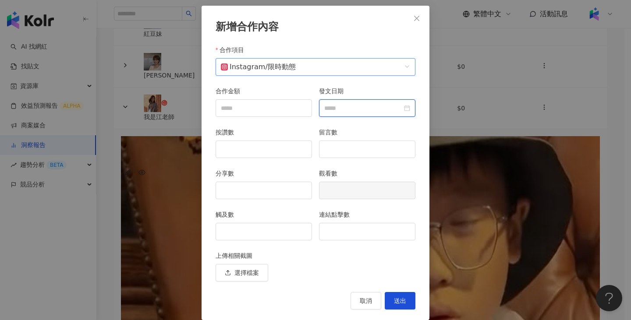
click at [370, 106] on input "發文日期" at bounding box center [363, 108] width 78 height 10
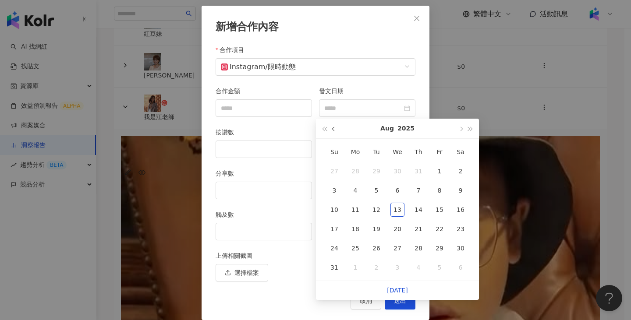
click at [332, 134] on button "button" at bounding box center [334, 129] width 10 height 20
type input "**********"
click at [439, 212] on div "18" at bounding box center [439, 210] width 14 height 14
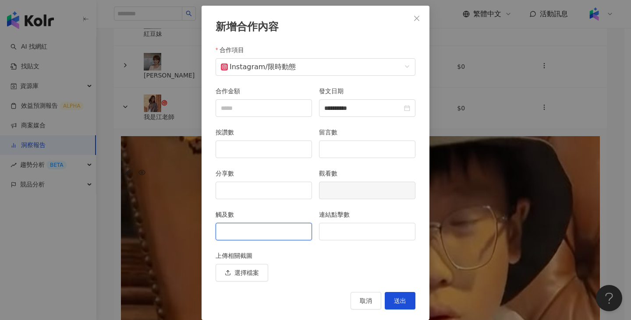
click at [281, 234] on input "觸及數" at bounding box center [264, 231] width 96 height 17
type input "*****"
click at [394, 301] on span "送出" at bounding box center [400, 301] width 12 height 7
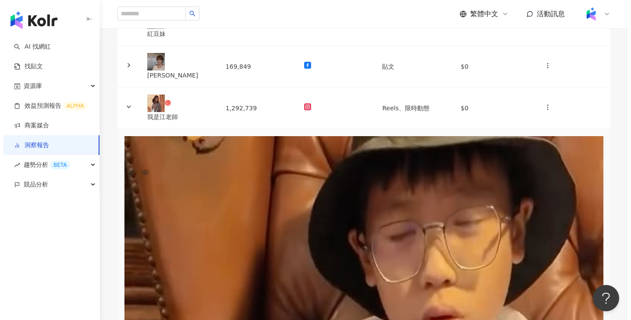
scroll to position [0, 32]
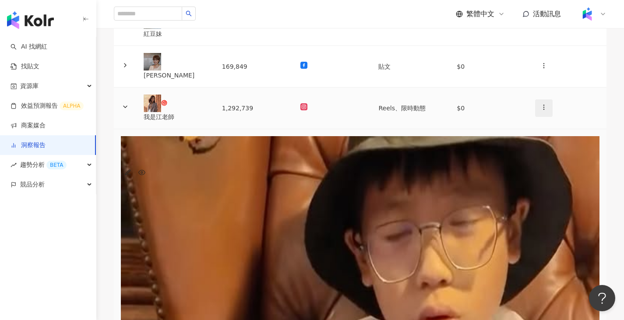
click at [535, 115] on button "button" at bounding box center [544, 108] width 18 height 18
click at [542, 139] on div "新增內容" at bounding box center [546, 136] width 31 height 10
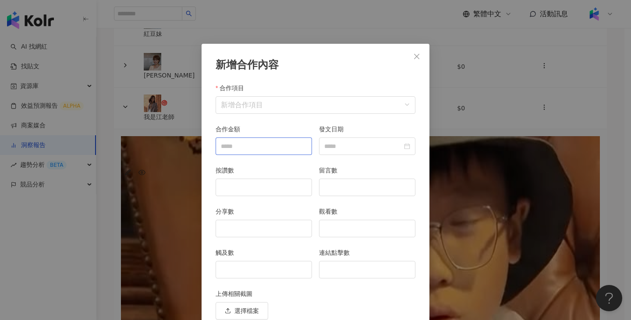
scroll to position [38, 0]
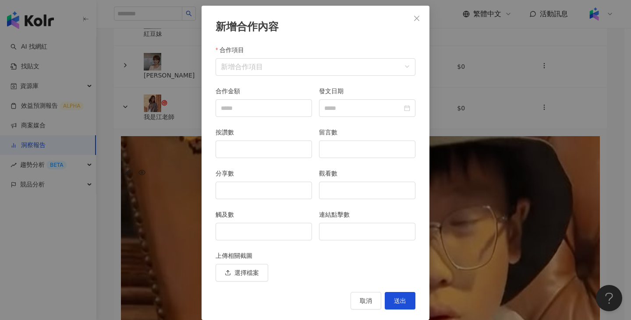
click at [309, 78] on div "合作項目 新增合作項目" at bounding box center [315, 65] width 207 height 41
click at [312, 67] on input "合作項目" at bounding box center [315, 67] width 189 height 17
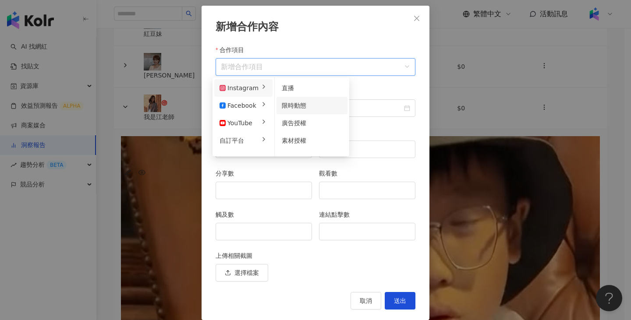
click at [305, 103] on div "限時動態" at bounding box center [312, 106] width 60 height 10
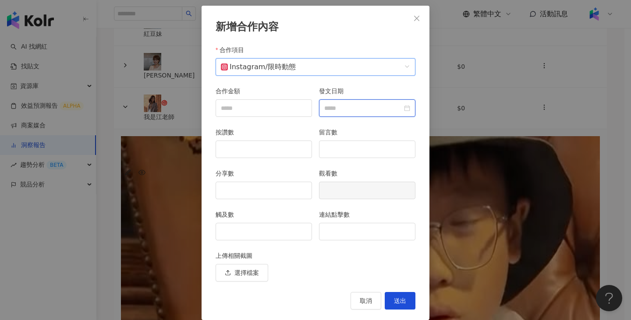
click at [361, 106] on input "發文日期" at bounding box center [363, 108] width 78 height 10
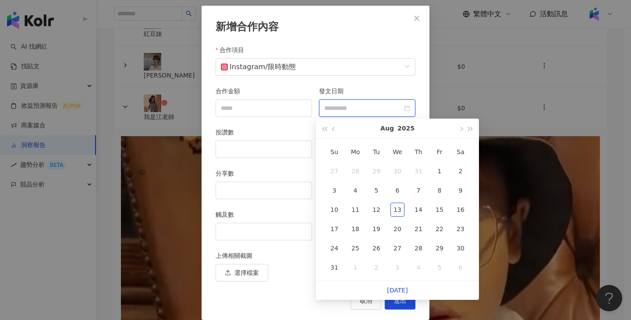
type input "**********"
click at [335, 127] on button "button" at bounding box center [334, 129] width 10 height 20
click at [334, 249] on div "27" at bounding box center [334, 248] width 14 height 14
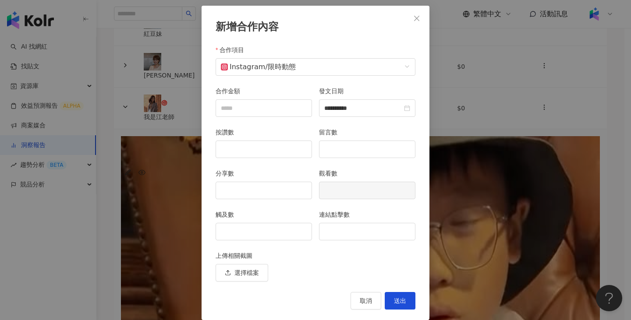
type input "**********"
click at [402, 299] on span "送出" at bounding box center [400, 301] width 12 height 7
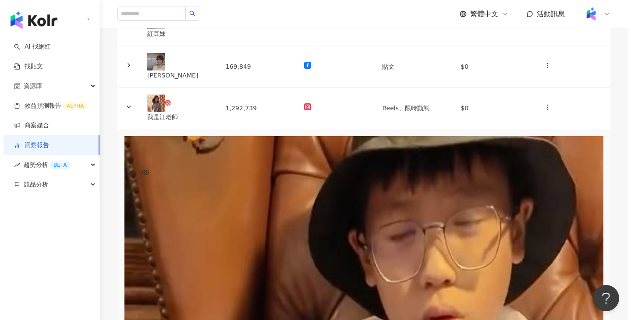
scroll to position [0, 264]
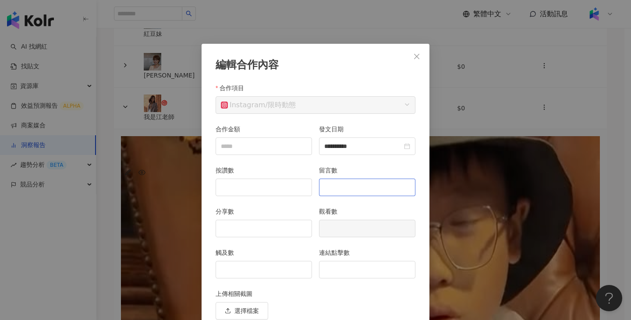
scroll to position [38, 0]
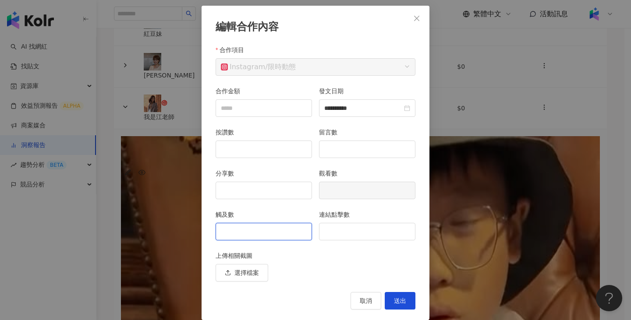
click at [261, 225] on input "觸及數" at bounding box center [264, 231] width 96 height 17
type input "*****"
click at [347, 238] on input "連結點擊數" at bounding box center [367, 231] width 96 height 17
type input "**"
drag, startPoint x: 399, startPoint y: 289, endPoint x: 400, endPoint y: 299, distance: 10.6
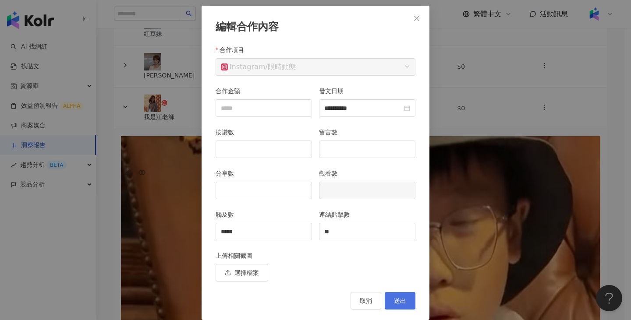
click at [399, 289] on div "**********" at bounding box center [316, 163] width 228 height 315
click at [400, 300] on span "送出" at bounding box center [400, 301] width 12 height 7
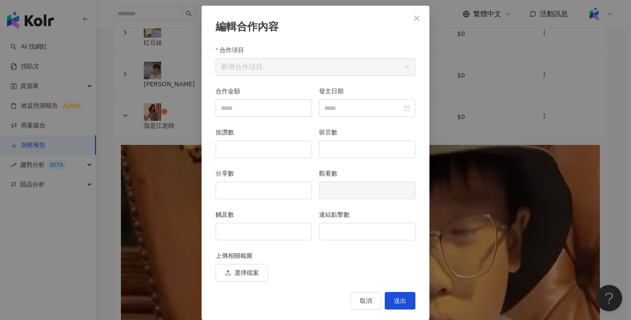
type input "**********"
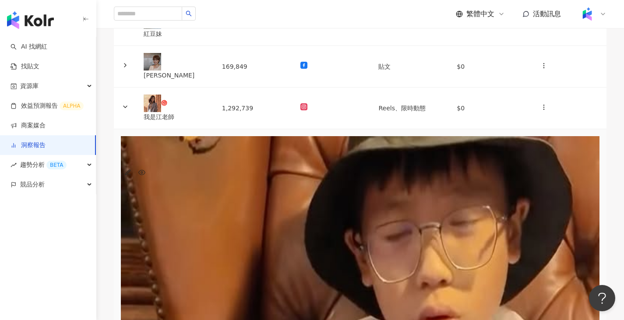
scroll to position [0, 0]
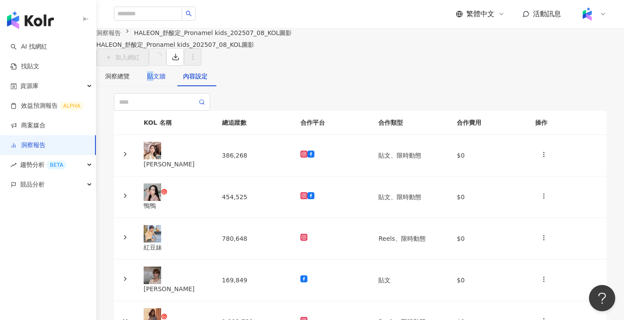
click at [166, 81] on div "貼文牆" at bounding box center [156, 76] width 18 height 10
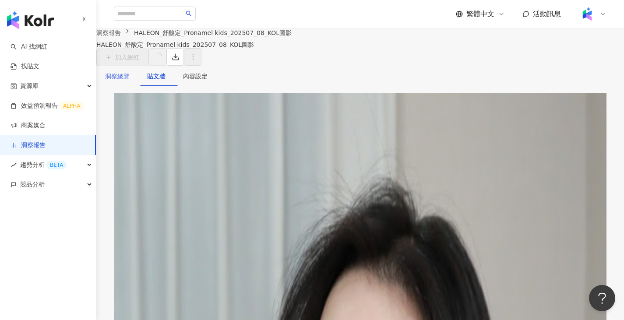
click at [135, 86] on div "洞察總覽" at bounding box center [117, 76] width 42 height 20
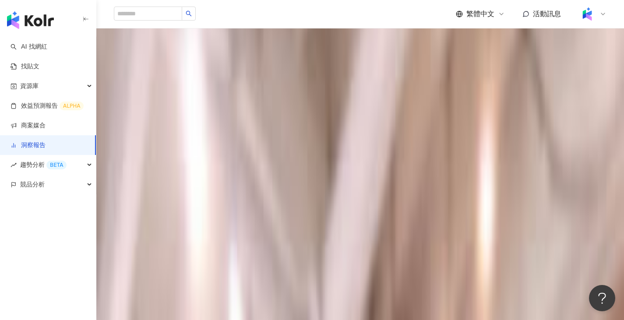
scroll to position [45, 0]
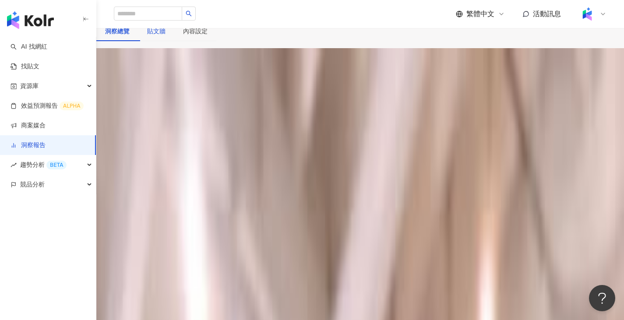
click at [166, 36] on div "貼文牆" at bounding box center [156, 31] width 18 height 10
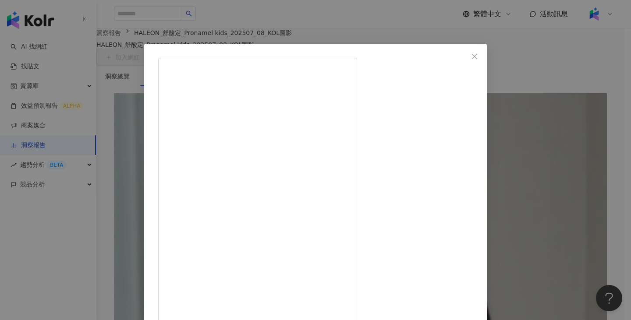
click at [560, 137] on div "紅豆妹 [DATE] 2,027 55 19.6萬 查看原始貼文" at bounding box center [315, 160] width 631 height 320
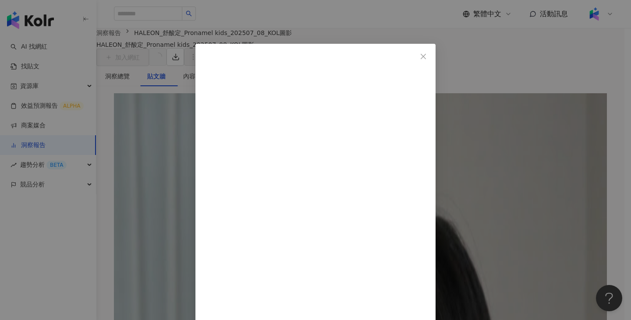
click at [549, 158] on div "葉揚 [DATE] 1,160 23 12 查看原始貼文" at bounding box center [315, 160] width 631 height 320
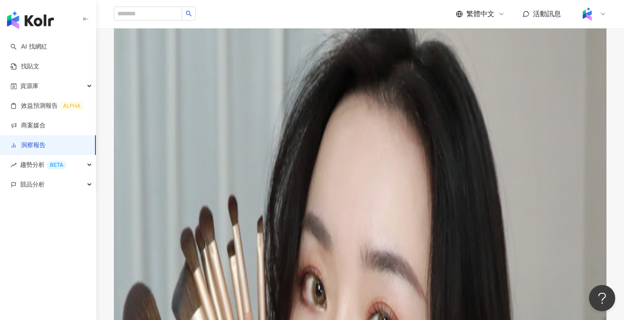
scroll to position [263, 0]
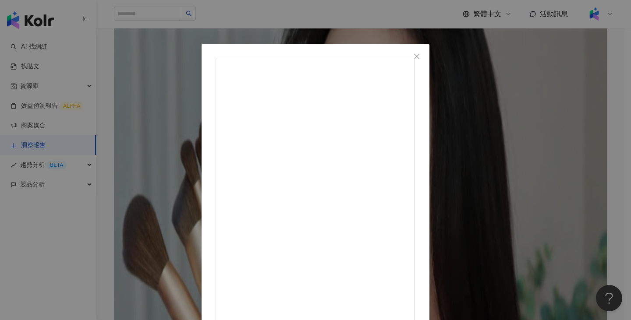
click at [536, 141] on div "我是江老師 [DATE] 1,823 26 9.8萬 查看原始貼文" at bounding box center [315, 160] width 631 height 320
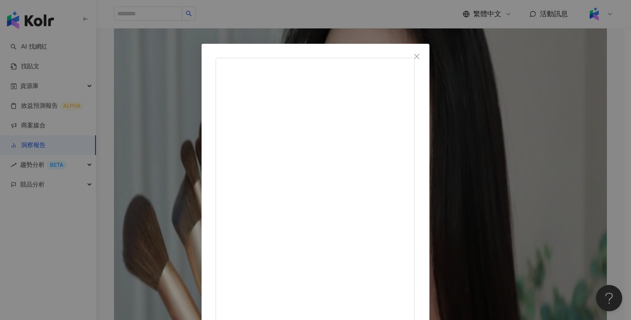
click at [546, 149] on div "鴨鴨 [DATE] 770 12 查看原始貼文" at bounding box center [315, 160] width 631 height 320
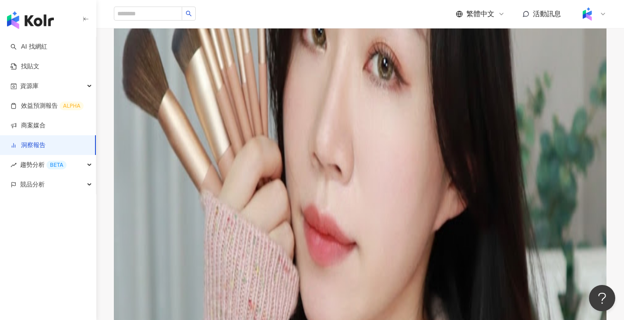
scroll to position [438, 0]
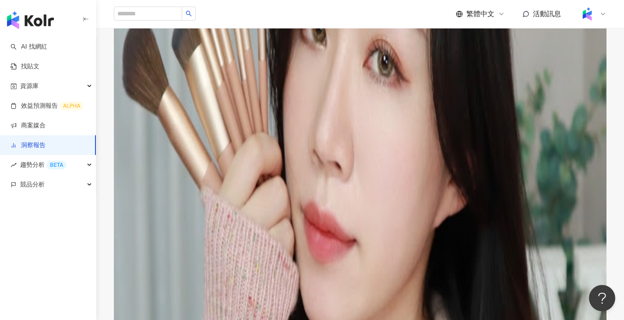
click at [159, 223] on img at bounding box center [360, 179] width 493 height 1048
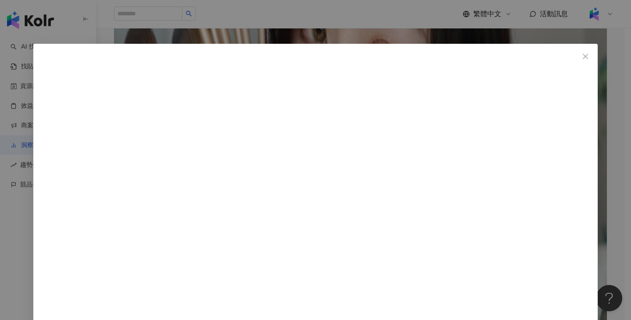
click at [567, 152] on div "[PERSON_NAME] [DATE] 423 10 5 查看原始貼文" at bounding box center [315, 160] width 631 height 320
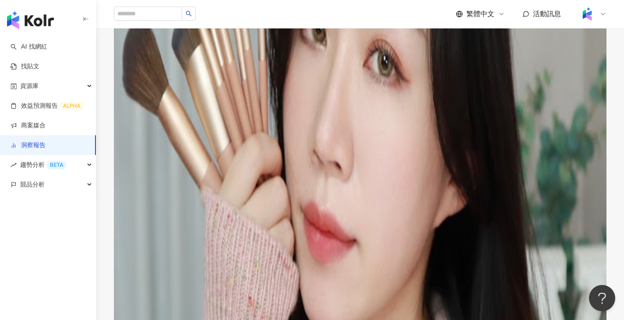
click at [298, 171] on img at bounding box center [360, 179] width 493 height 1048
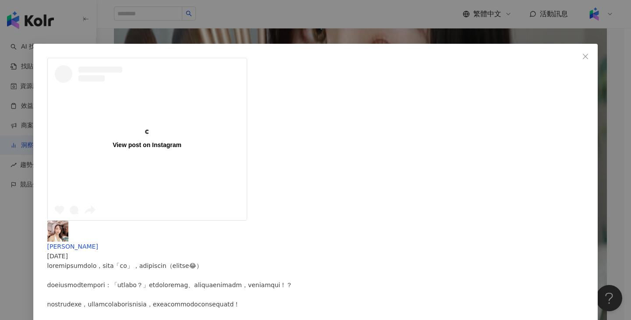
click at [577, 122] on div "View post on Instagram [PERSON_NAME] [DATE] 隱藏 3 查看原始貼文" at bounding box center [315, 160] width 631 height 320
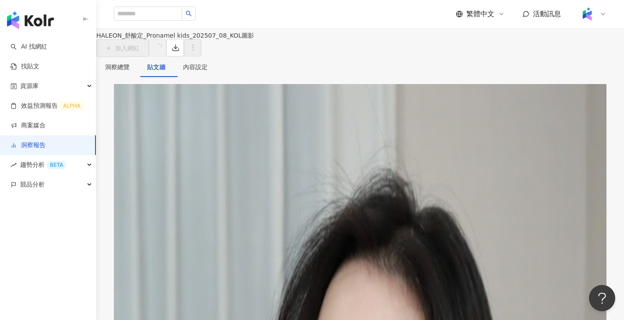
scroll to position [0, 0]
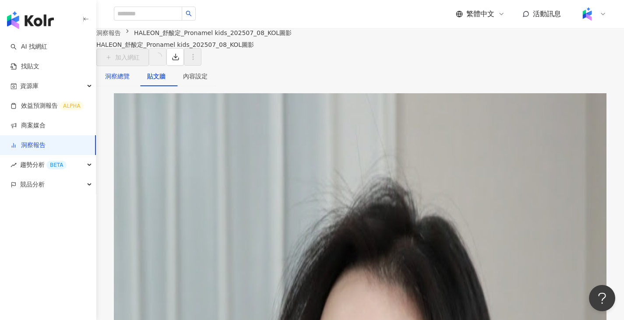
click at [130, 81] on div "洞察總覽" at bounding box center [117, 76] width 25 height 10
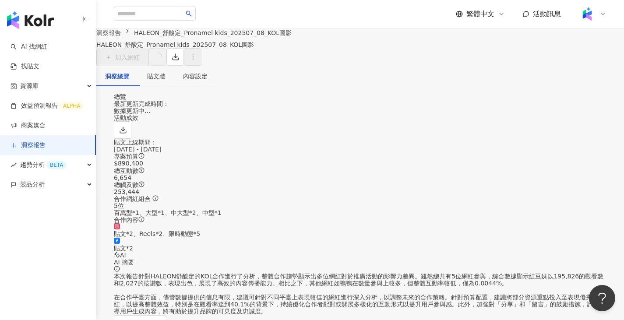
click at [194, 153] on div "[DATE] - [DATE]" at bounding box center [360, 149] width 493 height 7
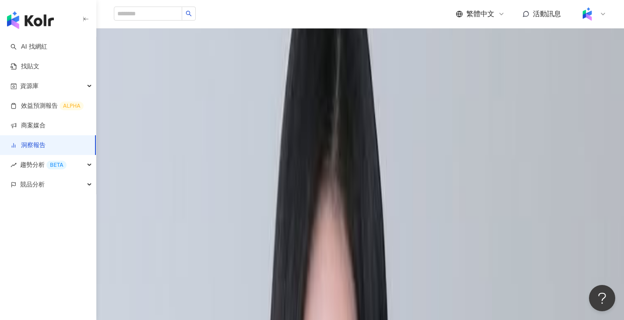
scroll to position [241, 0]
drag, startPoint x: 136, startPoint y: 181, endPoint x: 175, endPoint y: 184, distance: 39.1
click at [175, 142] on div "$890,400" at bounding box center [360, 138] width 493 height 7
copy div "890,400"
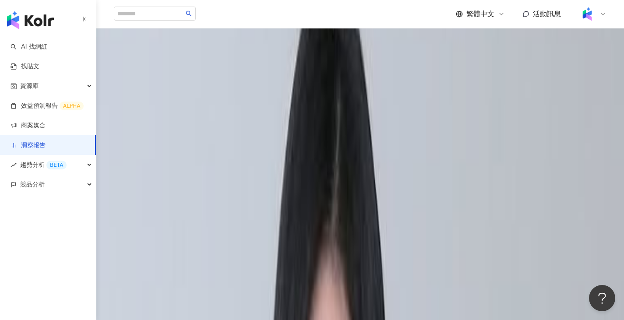
scroll to position [0, 0]
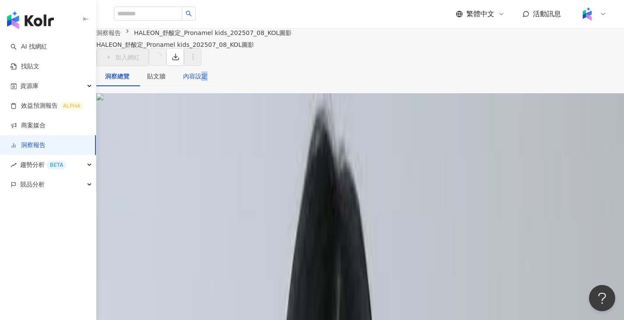
click at [208, 81] on div "內容設定" at bounding box center [195, 76] width 25 height 10
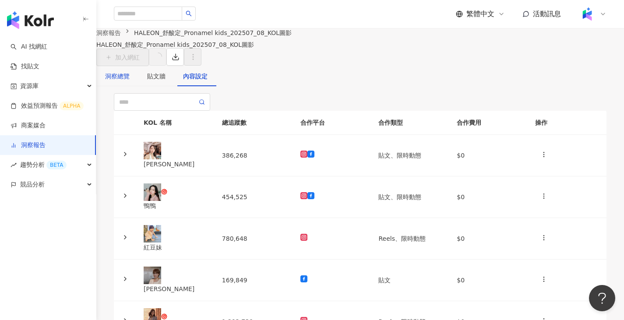
click at [130, 81] on div "洞察總覽" at bounding box center [117, 76] width 25 height 10
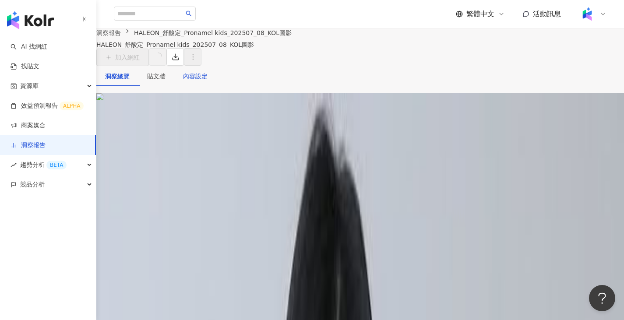
click at [208, 81] on div "內容設定" at bounding box center [195, 76] width 25 height 10
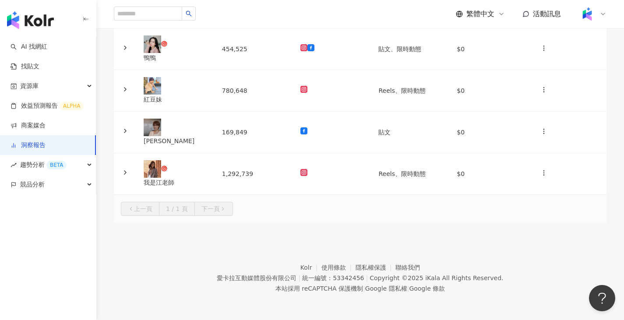
scroll to position [175, 0]
click at [258, 153] on td "1,292,739" at bounding box center [254, 174] width 78 height 42
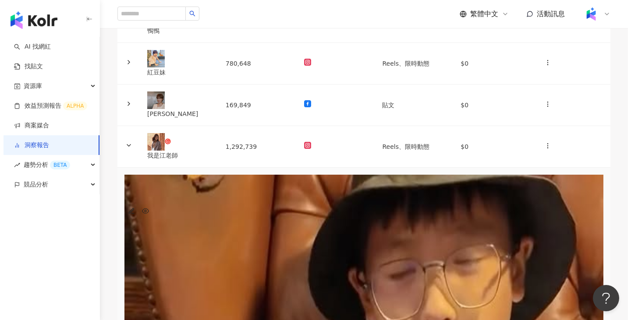
scroll to position [0, 264]
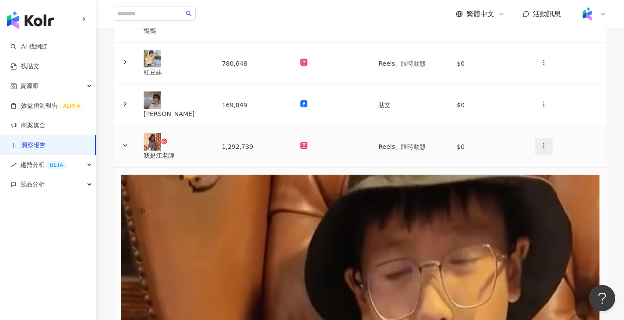
click at [535, 156] on button "button" at bounding box center [544, 147] width 18 height 18
click at [528, 176] on li "新增內容" at bounding box center [546, 175] width 41 height 18
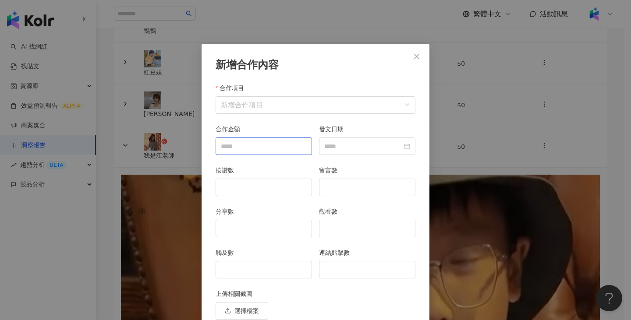
scroll to position [38, 0]
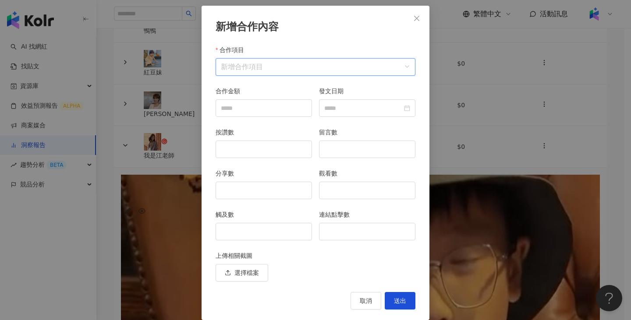
click at [305, 66] on input "合作項目" at bounding box center [315, 67] width 189 height 17
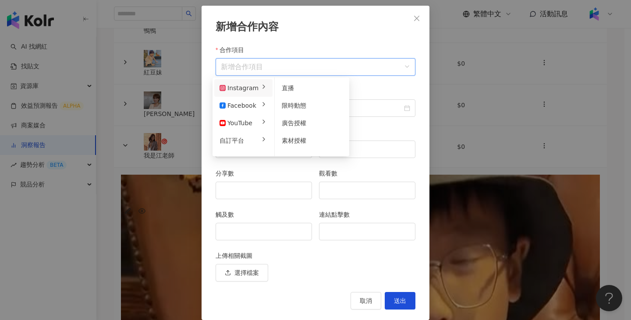
click at [260, 89] on icon at bounding box center [263, 86] width 7 height 7
click at [294, 105] on span "限時動態" at bounding box center [294, 105] width 25 height 7
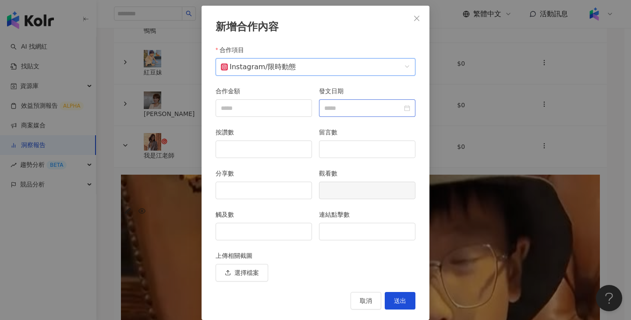
click at [346, 116] on div at bounding box center [367, 108] width 96 height 18
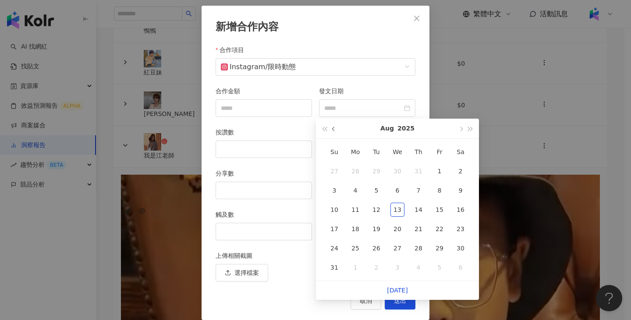
click at [333, 132] on button "button" at bounding box center [334, 129] width 10 height 20
type input "**********"
click at [415, 188] on div "10" at bounding box center [418, 191] width 14 height 14
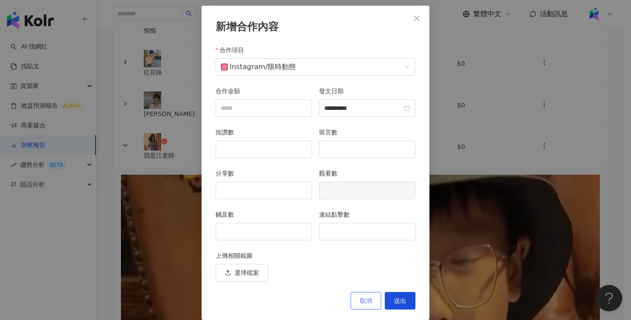
click at [361, 305] on span "取消" at bounding box center [366, 301] width 12 height 7
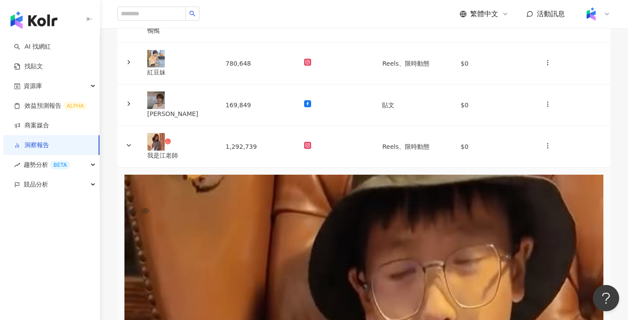
scroll to position [0, 24]
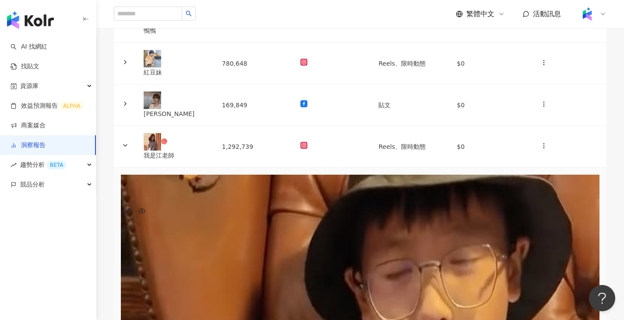
click at [135, 205] on button "button" at bounding box center [128, 212] width 14 height 14
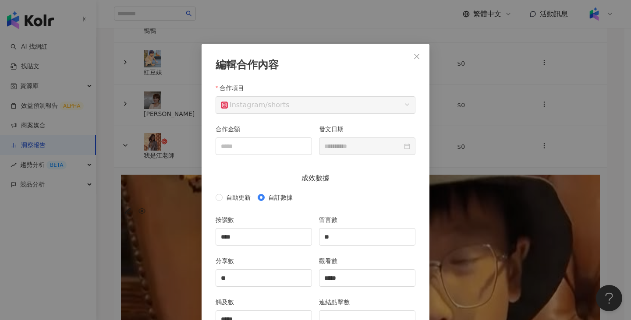
scroll to position [44, 0]
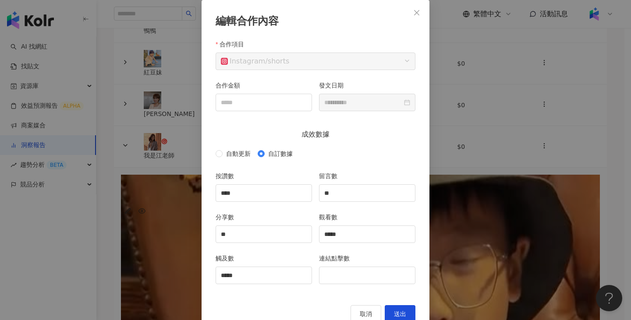
drag, startPoint x: 410, startPoint y: 17, endPoint x: 417, endPoint y: 42, distance: 25.8
click at [410, 17] on button "Close" at bounding box center [417, 13] width 18 height 18
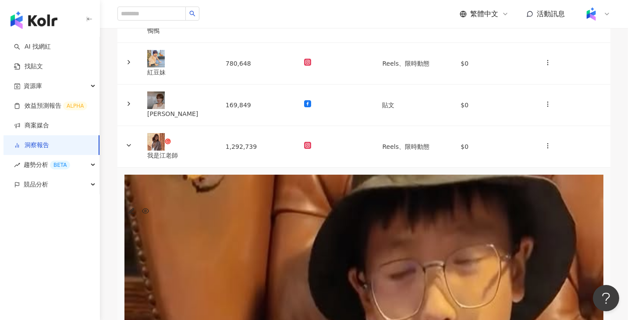
scroll to position [0, 264]
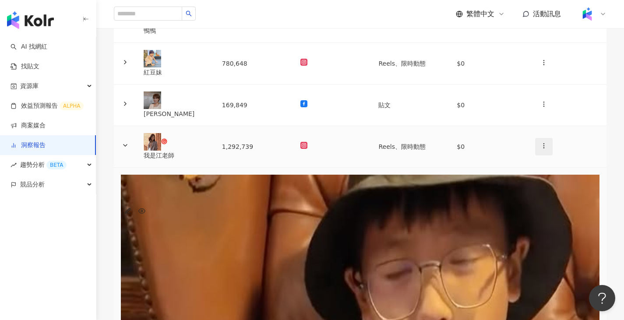
click at [541, 149] on icon "button" at bounding box center [544, 145] width 7 height 7
click at [539, 171] on div "新增內容" at bounding box center [546, 175] width 31 height 10
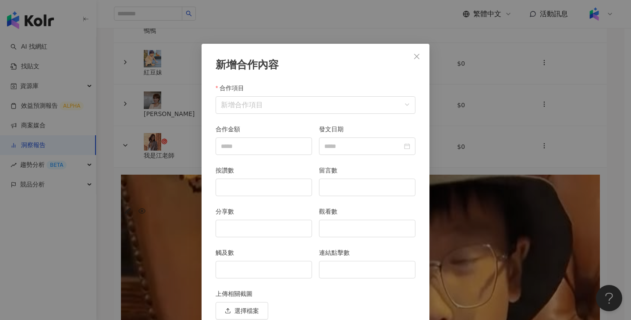
scroll to position [38, 0]
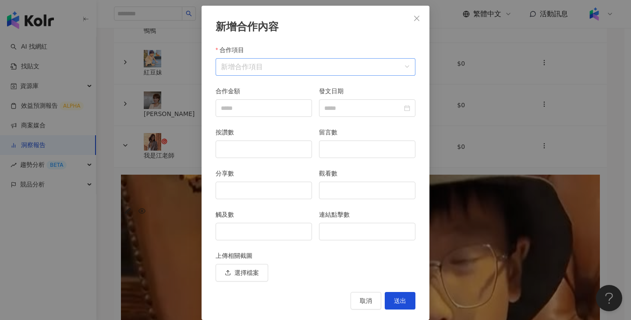
click at [343, 66] on input "合作項目" at bounding box center [315, 67] width 189 height 17
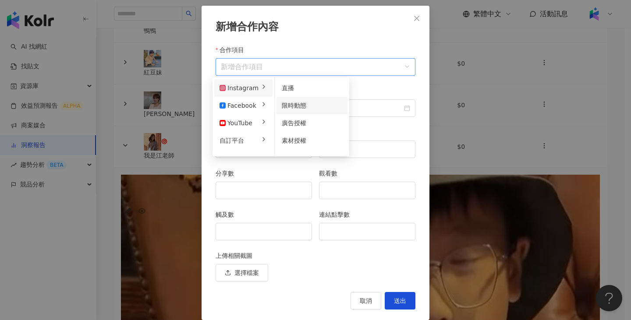
click at [285, 105] on span "限時動態" at bounding box center [294, 105] width 25 height 7
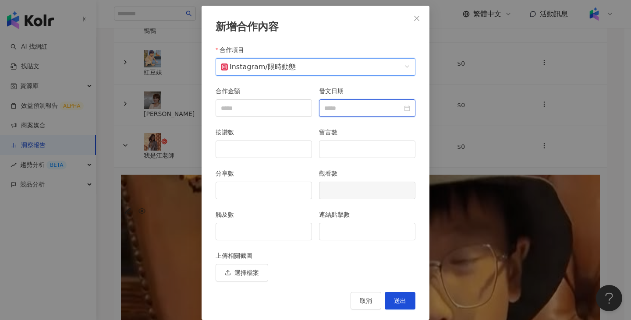
click at [326, 113] on input "發文日期" at bounding box center [363, 108] width 78 height 10
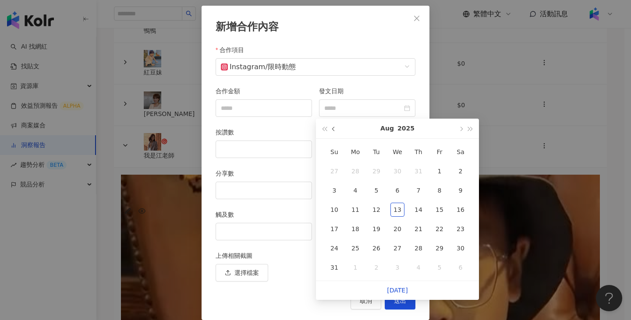
click at [329, 129] on button "button" at bounding box center [334, 129] width 10 height 20
type input "**********"
click at [437, 211] on div "18" at bounding box center [439, 210] width 14 height 14
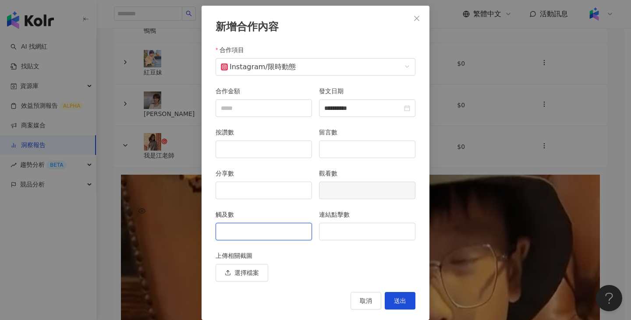
click at [262, 234] on input "觸及數" at bounding box center [264, 231] width 96 height 17
type input "*"
type input "*****"
click at [408, 302] on button "送出" at bounding box center [400, 301] width 31 height 18
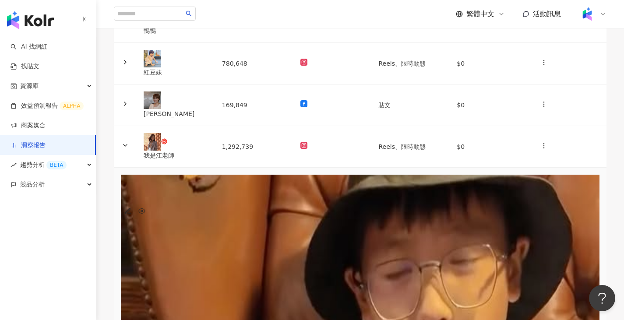
scroll to position [0, 495]
click at [294, 156] on td "1,292,739" at bounding box center [254, 147] width 78 height 42
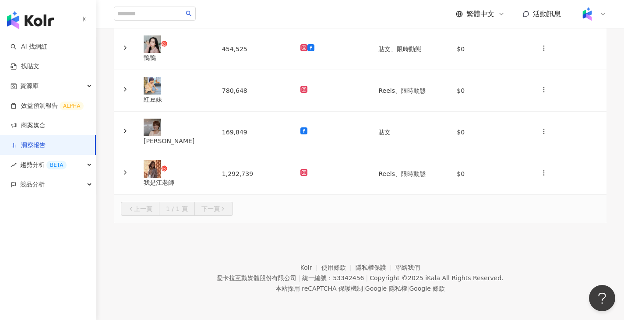
scroll to position [0, 0]
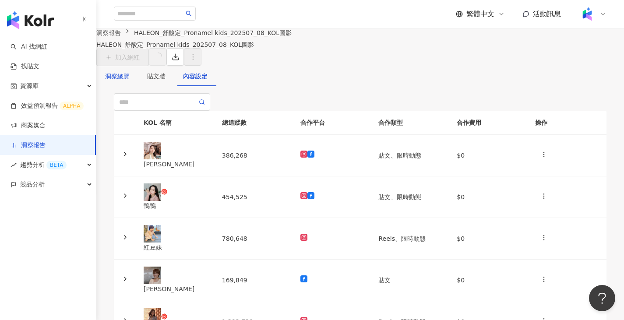
click at [130, 81] on div "洞察總覽" at bounding box center [117, 76] width 25 height 10
